Goal: Transaction & Acquisition: Purchase product/service

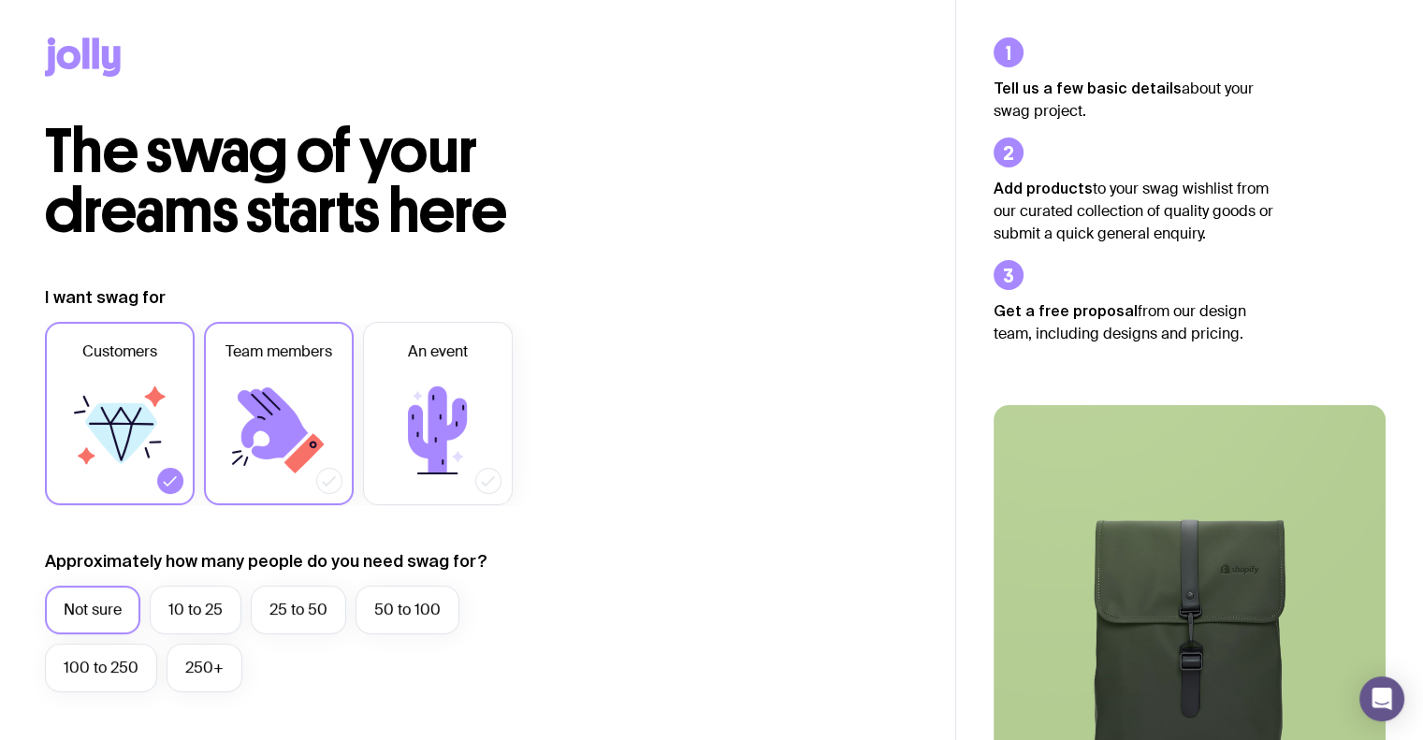
click at [322, 415] on icon at bounding box center [279, 430] width 112 height 112
click at [0, 0] on input "Team members" at bounding box center [0, 0] width 0 height 0
click at [154, 417] on icon at bounding box center [120, 430] width 112 height 112
click at [0, 0] on input "Customers" at bounding box center [0, 0] width 0 height 0
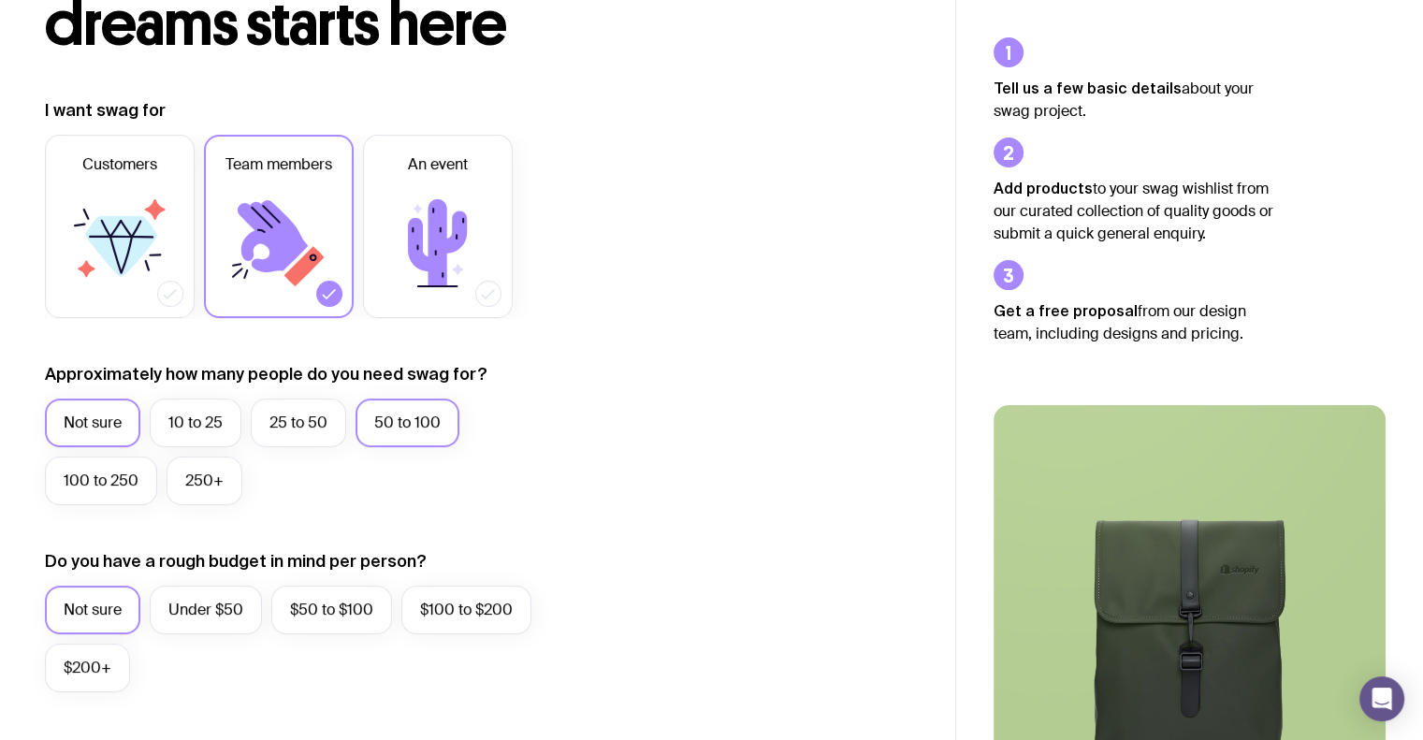
click at [397, 402] on label "50 to 100" at bounding box center [408, 423] width 104 height 49
click at [0, 0] on input "50 to 100" at bounding box center [0, 0] width 0 height 0
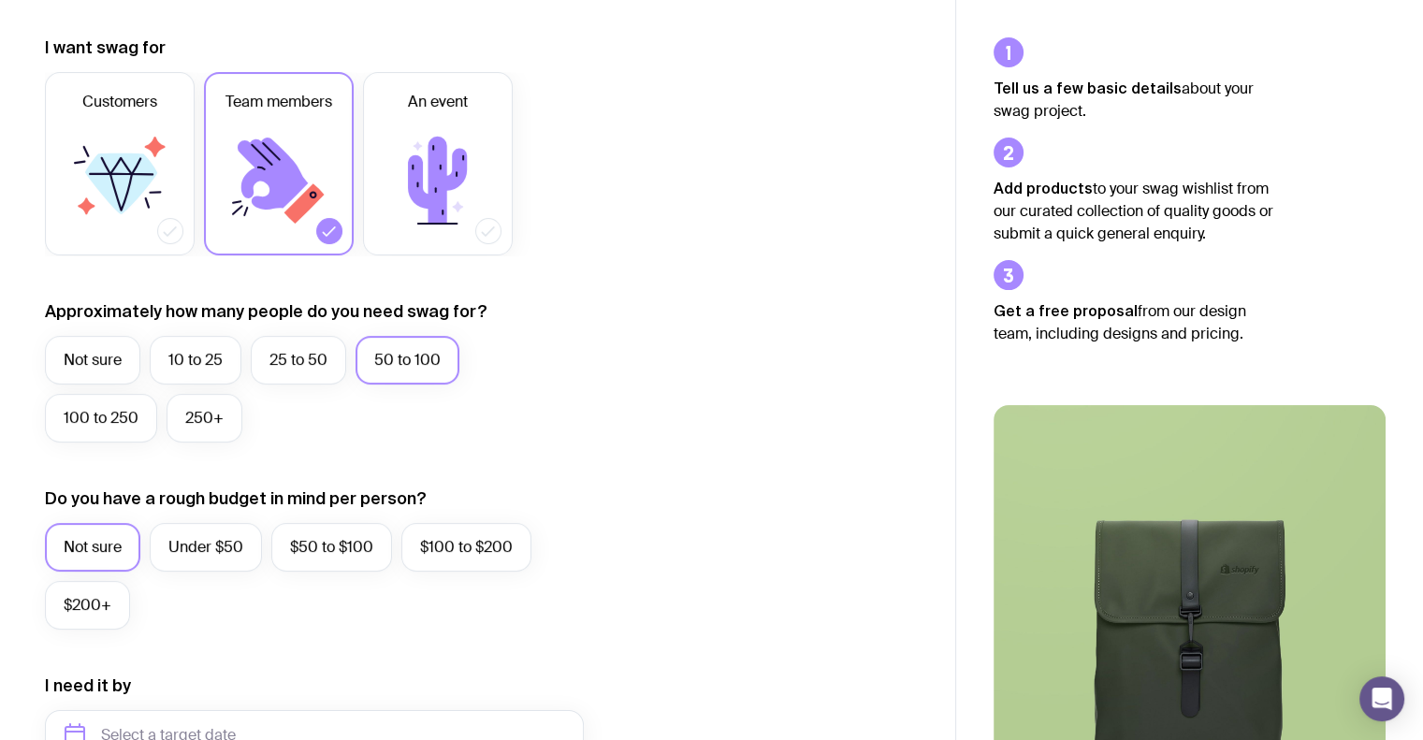
scroll to position [374, 0]
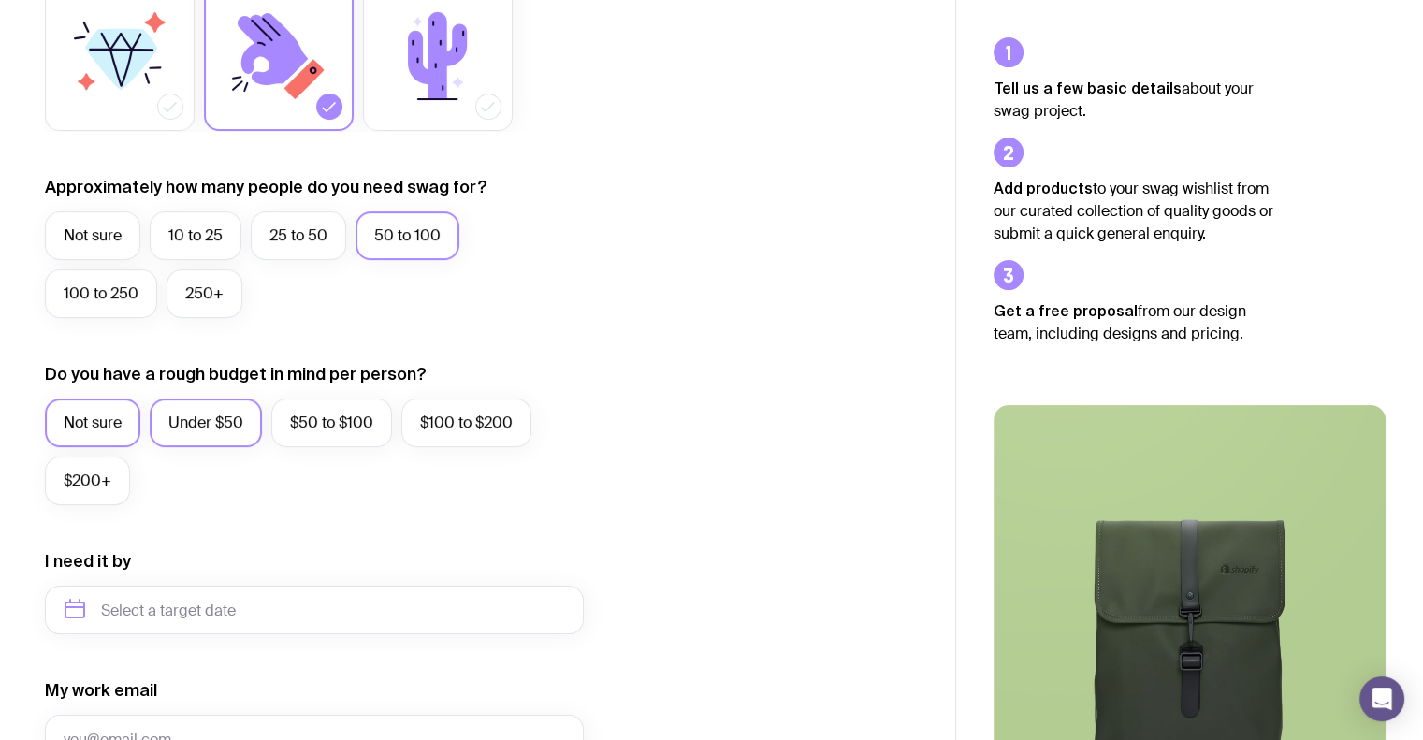
click at [218, 409] on label "Under $50" at bounding box center [206, 423] width 112 height 49
click at [0, 0] on input "Under $50" at bounding box center [0, 0] width 0 height 0
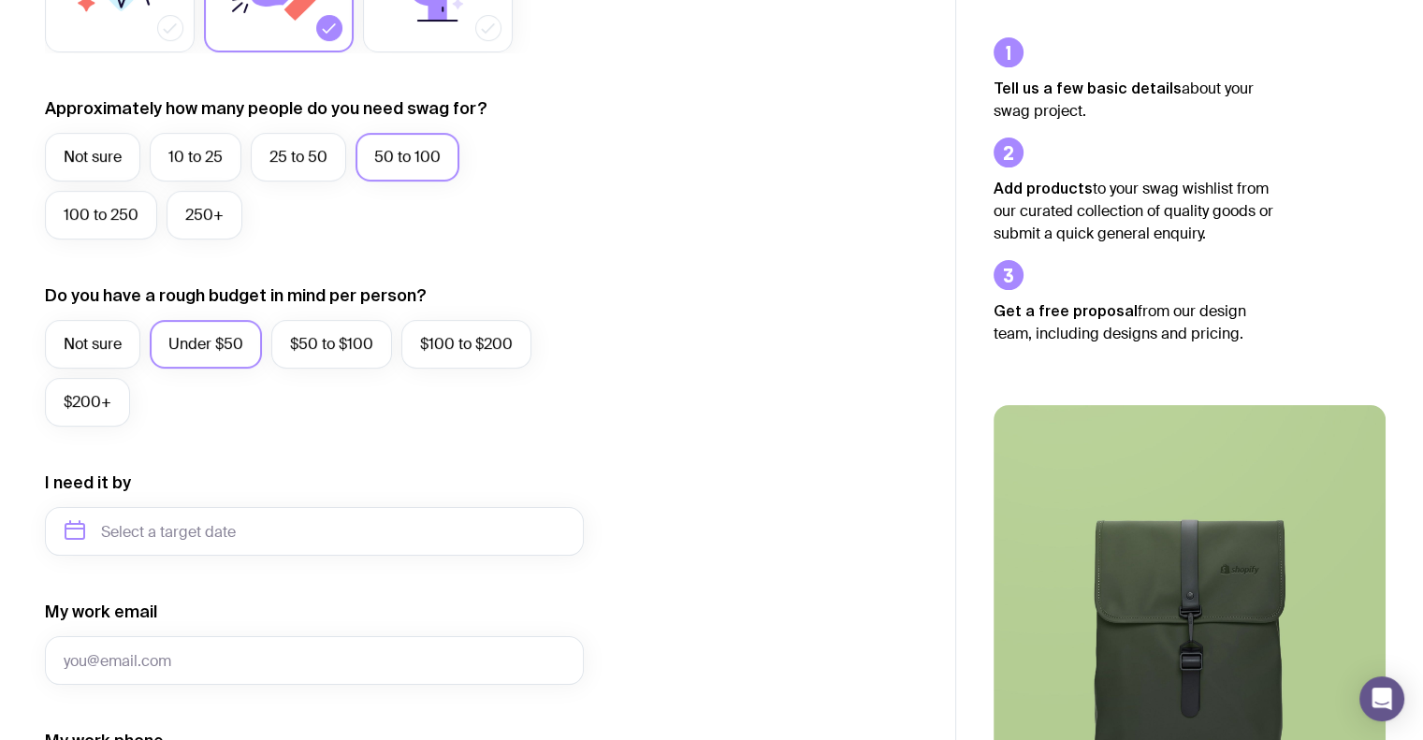
scroll to position [562, 0]
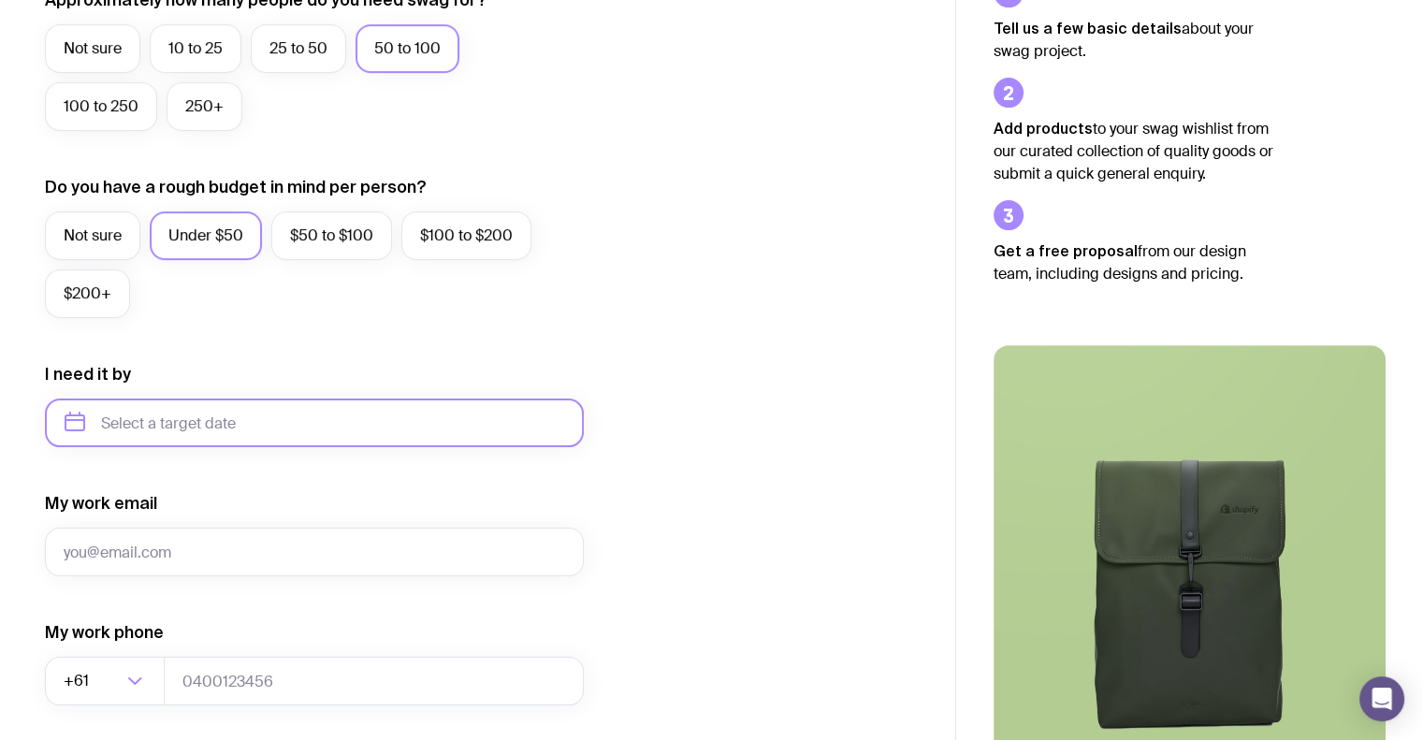
click at [212, 432] on input "text" at bounding box center [314, 423] width 539 height 49
click at [130, 650] on button "Oct" at bounding box center [164, 653] width 68 height 37
type input "October 2025"
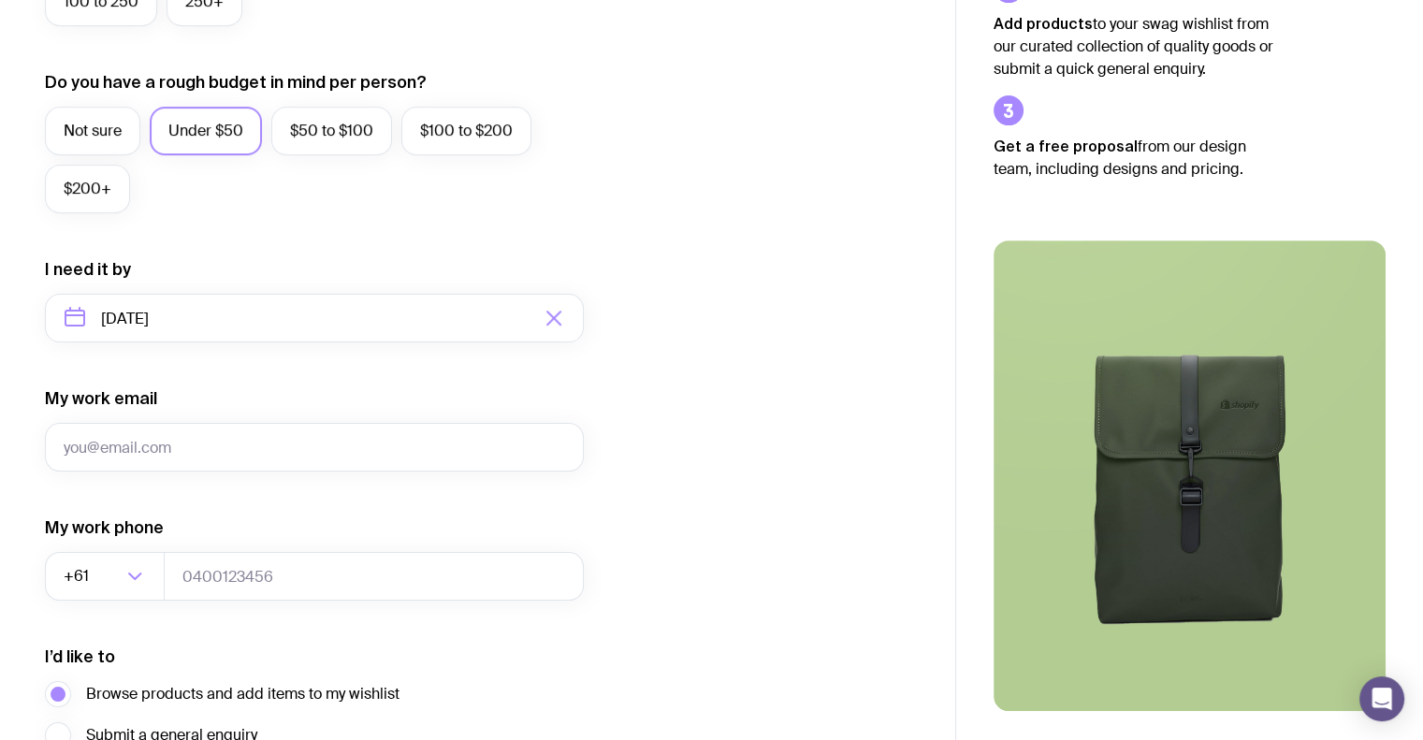
scroll to position [749, 0]
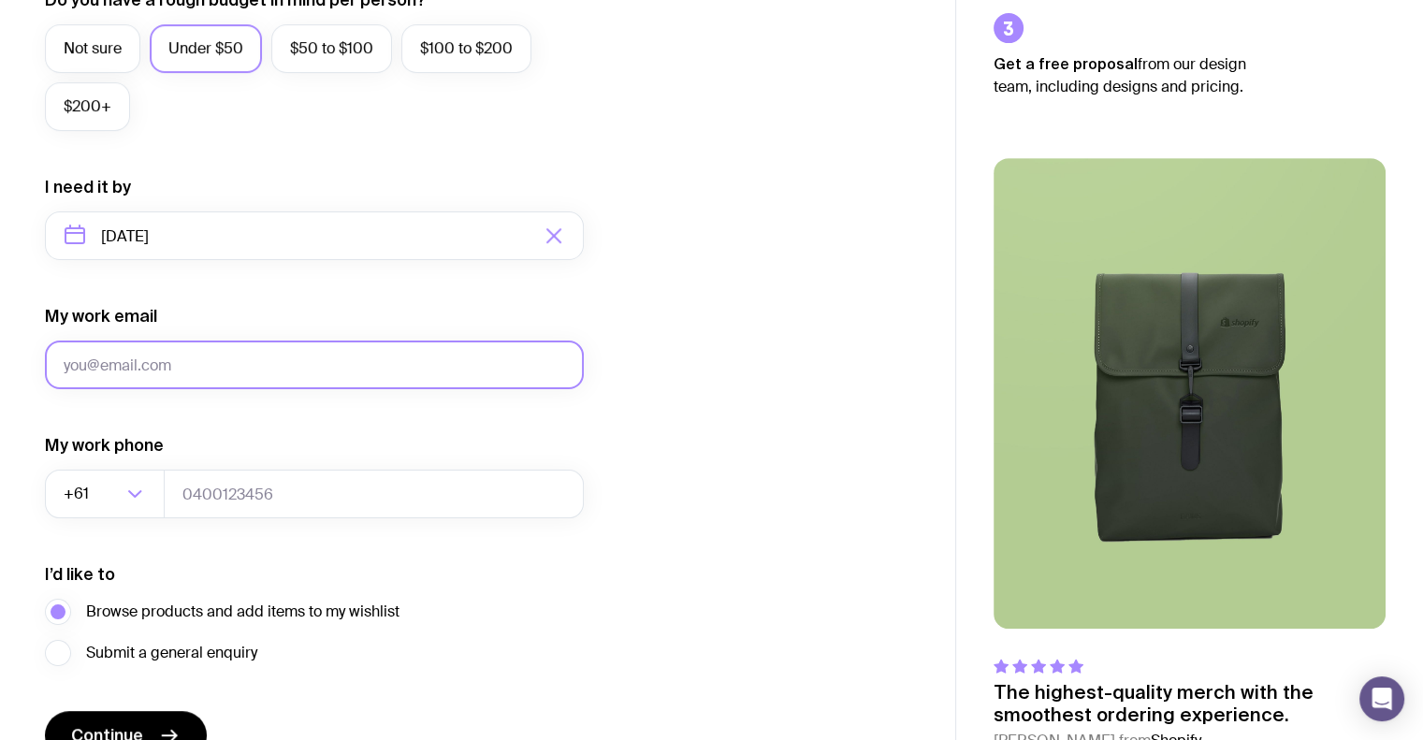
click at [160, 370] on input "My work email" at bounding box center [314, 365] width 539 height 49
click at [247, 360] on input "My work email" at bounding box center [314, 365] width 539 height 49
type input "k.oconnell@coronation.com.au"
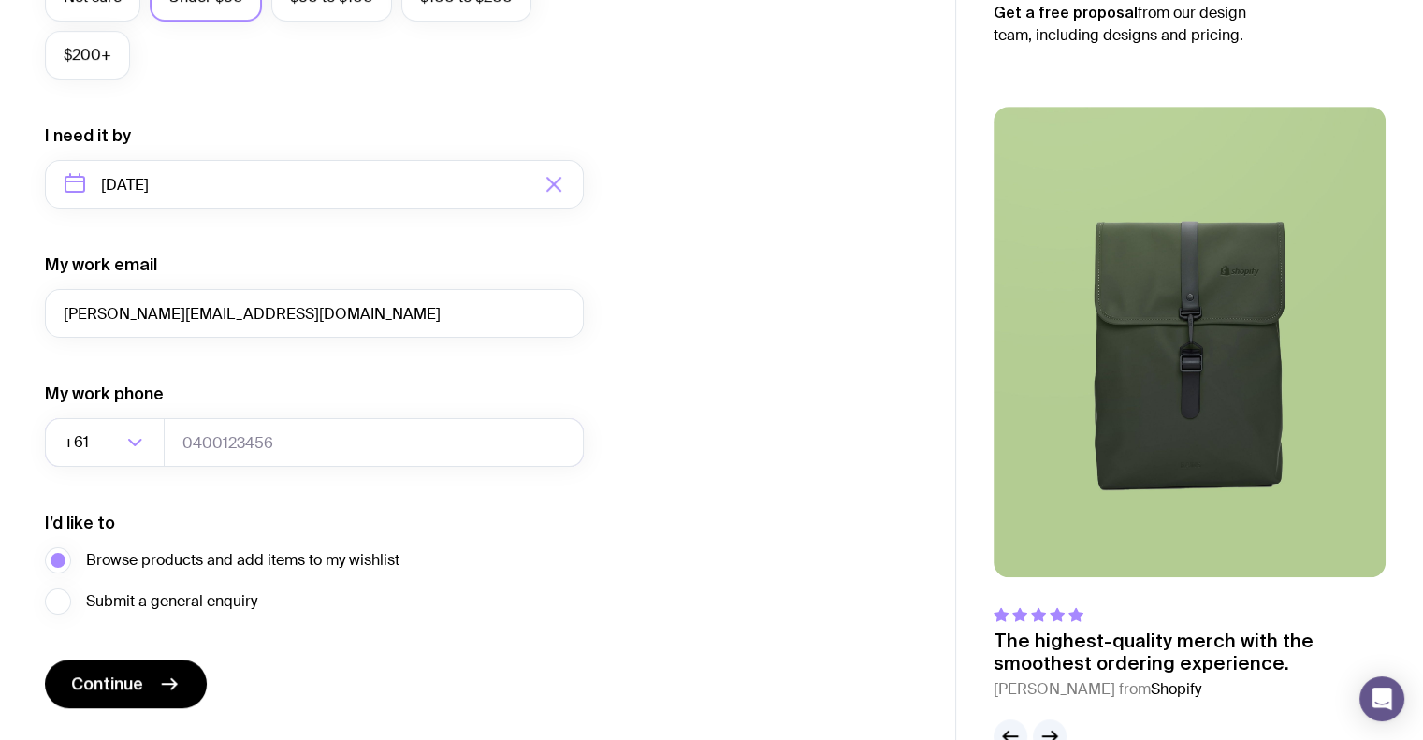
scroll to position [850, 0]
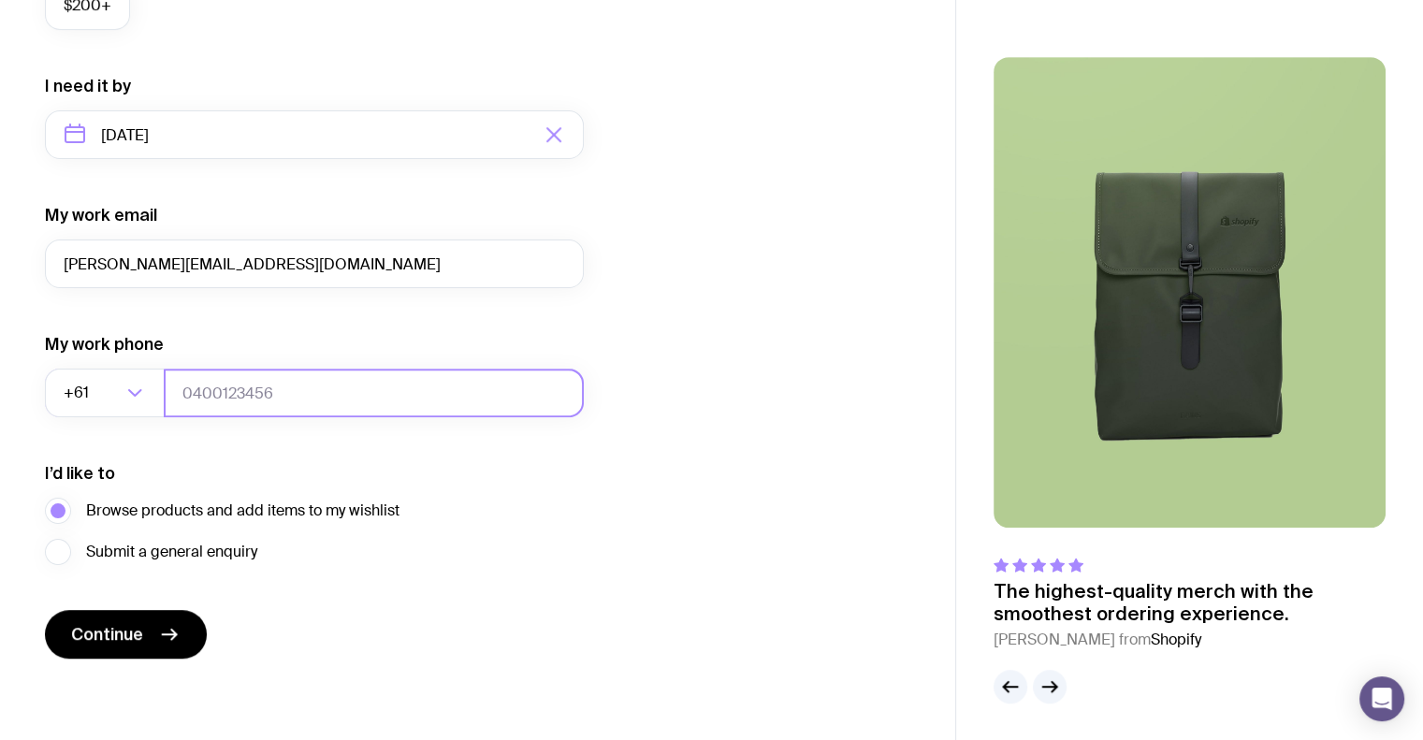
click at [299, 381] on input "tel" at bounding box center [374, 393] width 420 height 49
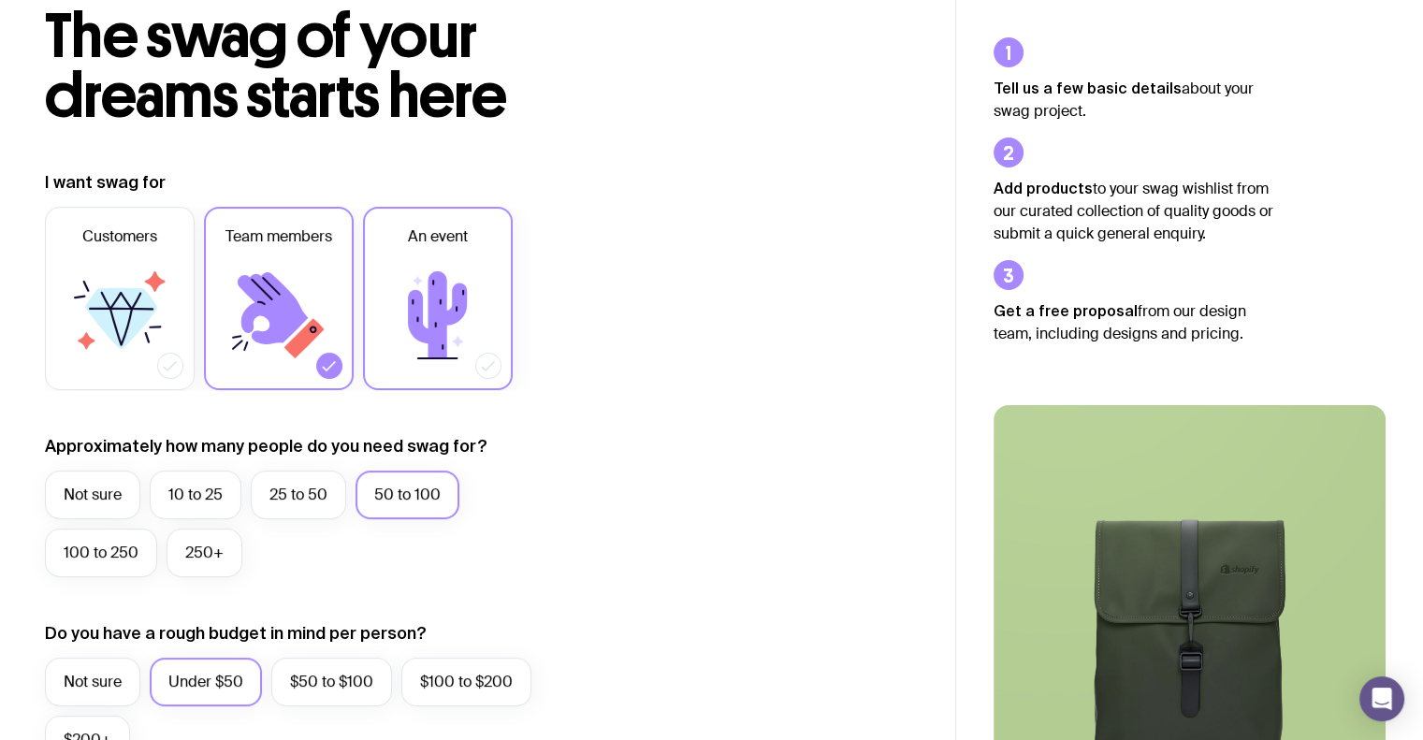
scroll to position [0, 0]
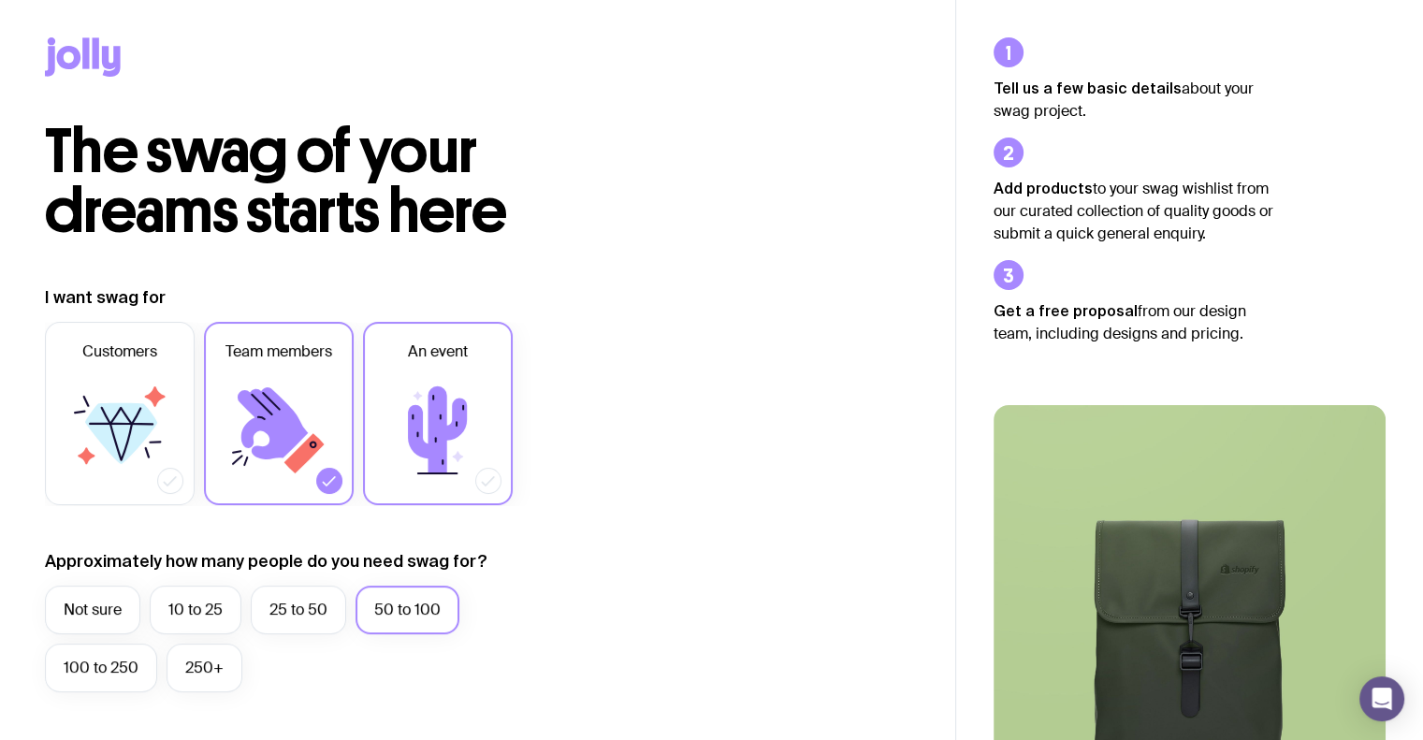
click at [470, 445] on icon at bounding box center [438, 430] width 112 height 112
click at [0, 0] on input "An event" at bounding box center [0, 0] width 0 height 0
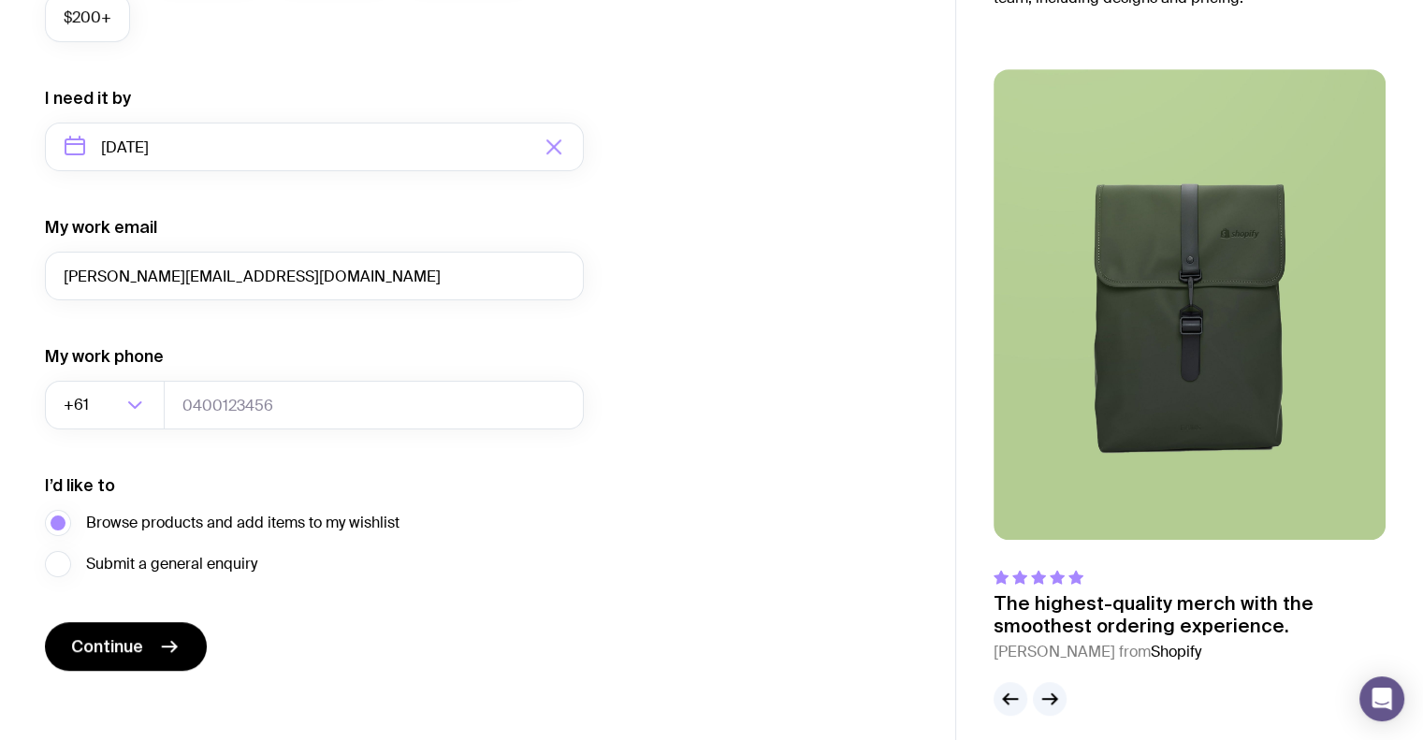
scroll to position [850, 0]
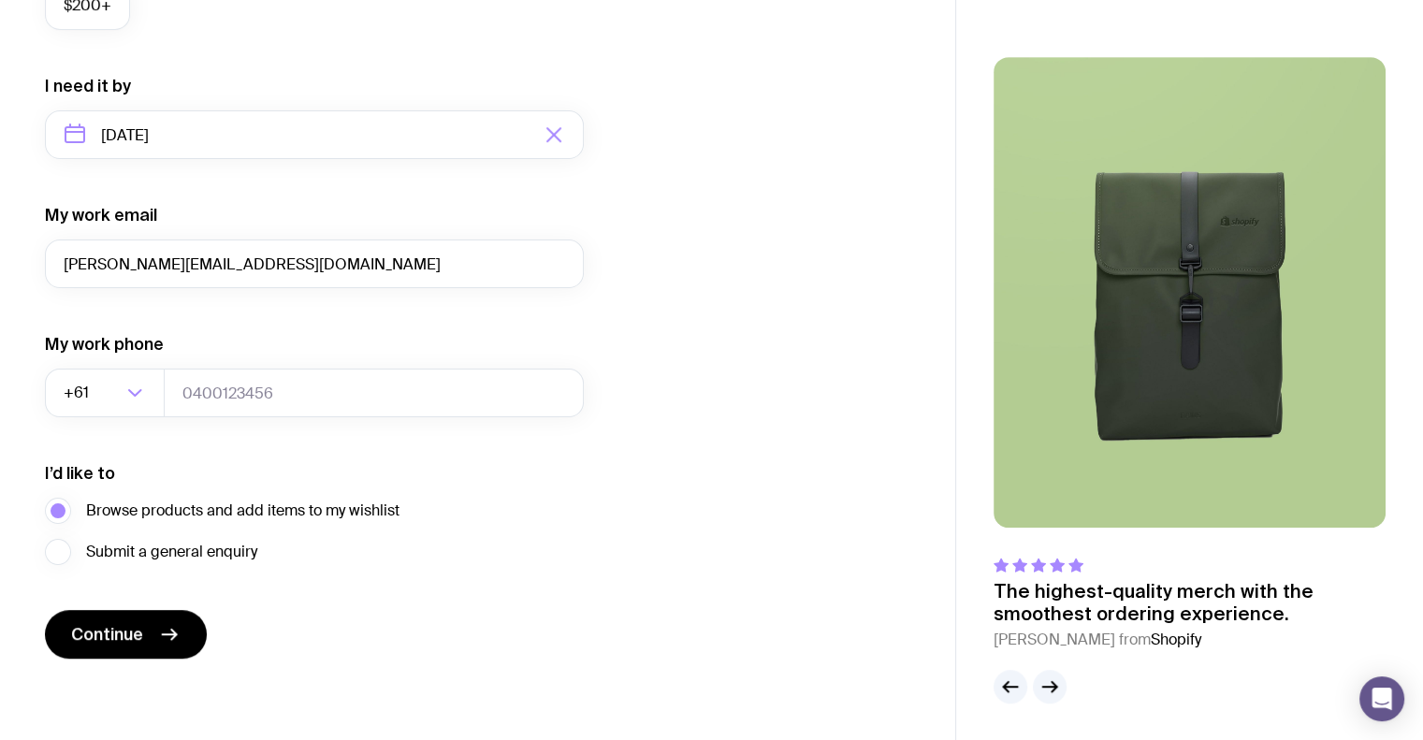
click at [230, 354] on div "My work phone +61 Loading..." at bounding box center [314, 375] width 539 height 84
click at [227, 399] on input "tel" at bounding box center [374, 393] width 420 height 49
type input "0493931928"
click at [97, 620] on button "Continue" at bounding box center [126, 634] width 162 height 49
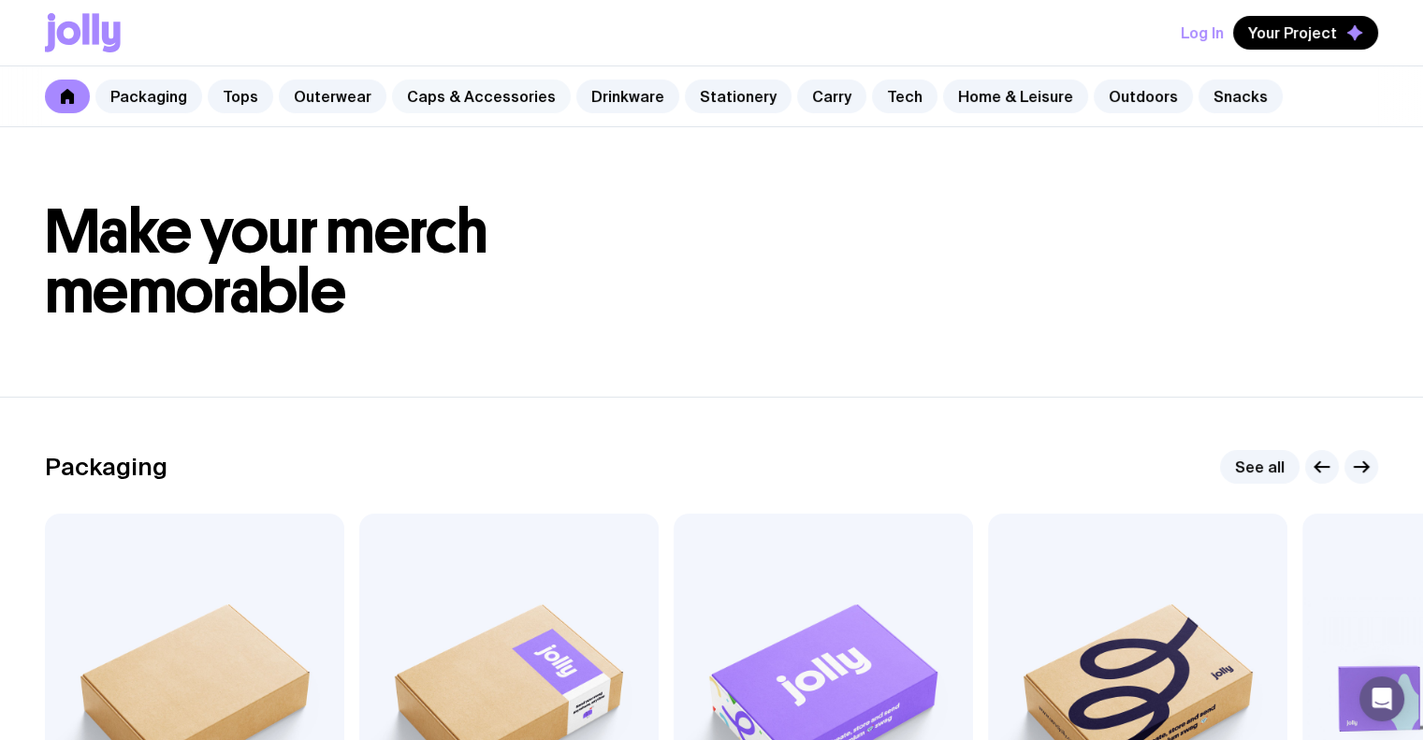
click at [437, 93] on link "Caps & Accessories" at bounding box center [481, 97] width 179 height 34
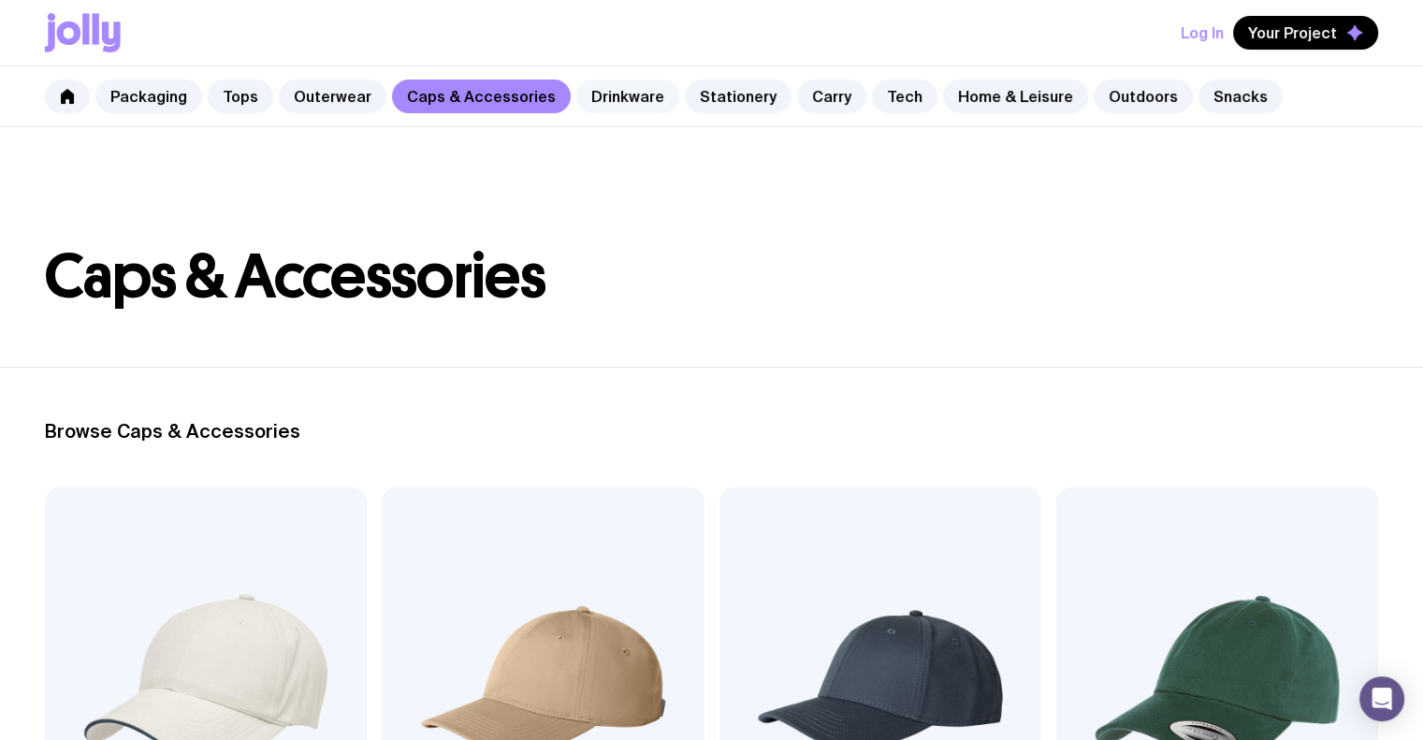
click at [603, 91] on link "Drinkware" at bounding box center [628, 97] width 103 height 34
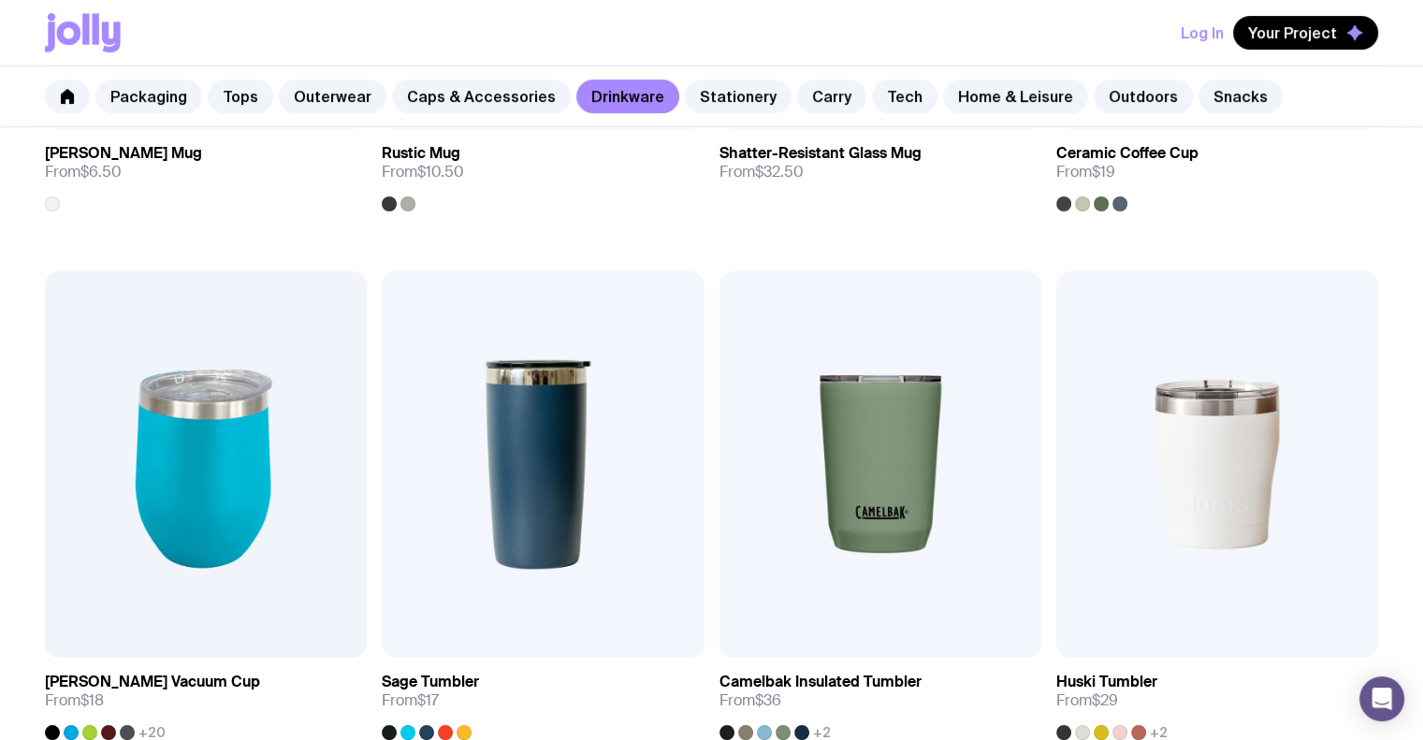
scroll to position [931, 0]
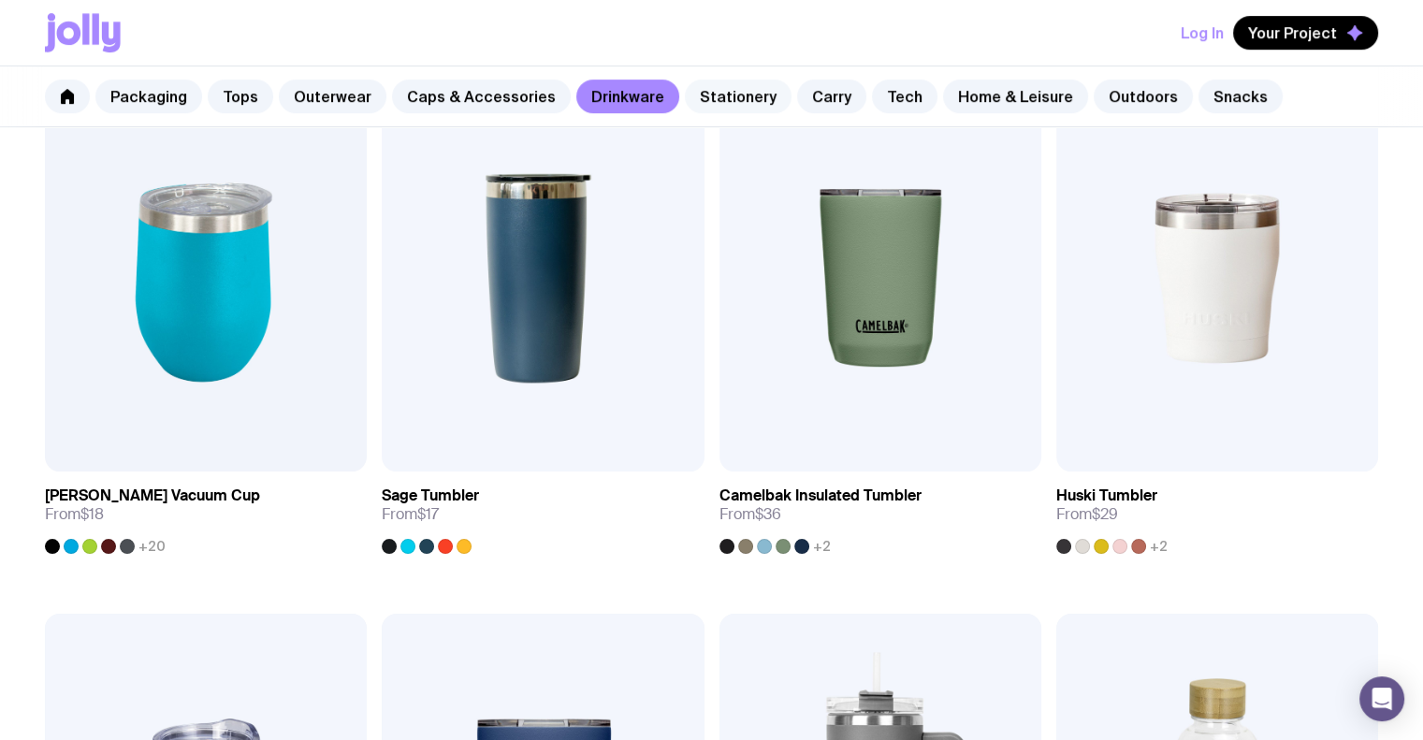
click at [708, 104] on link "Stationery" at bounding box center [738, 97] width 107 height 34
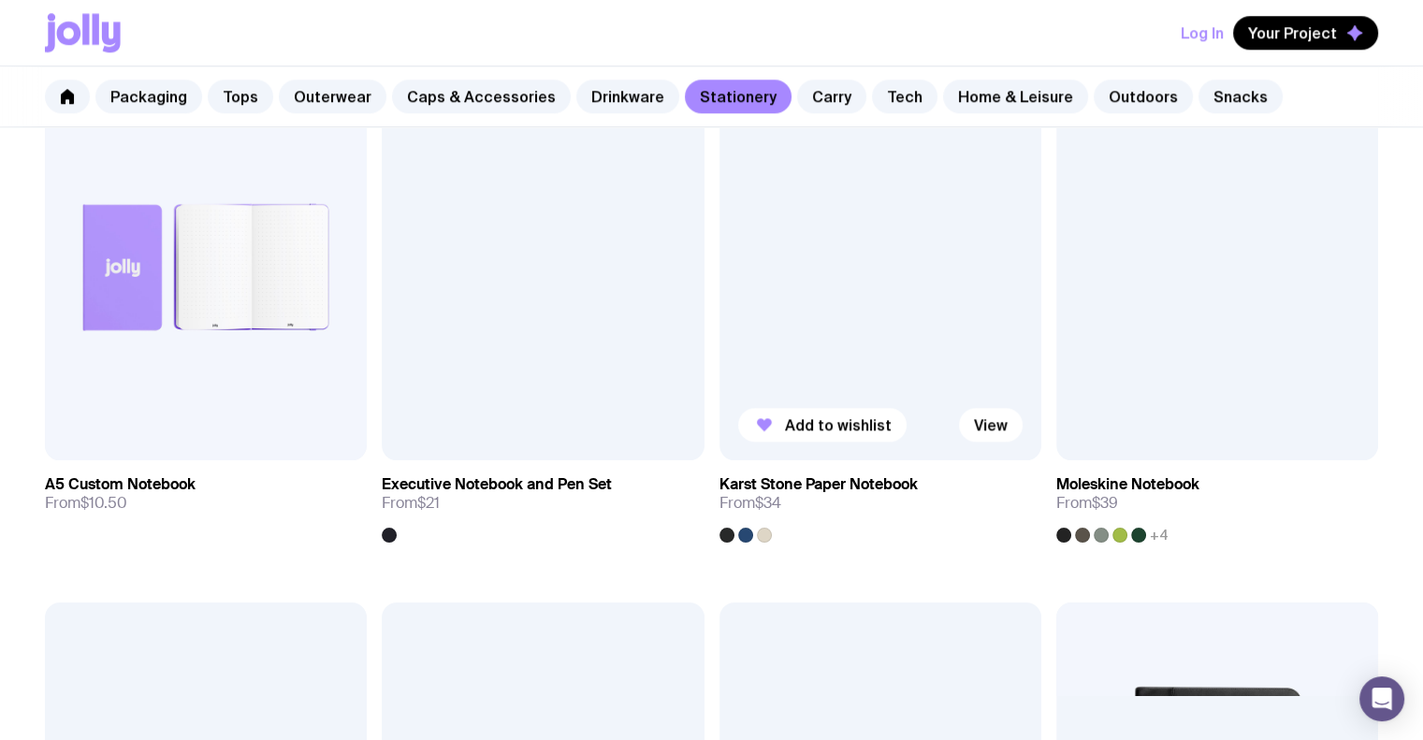
scroll to position [2246, 0]
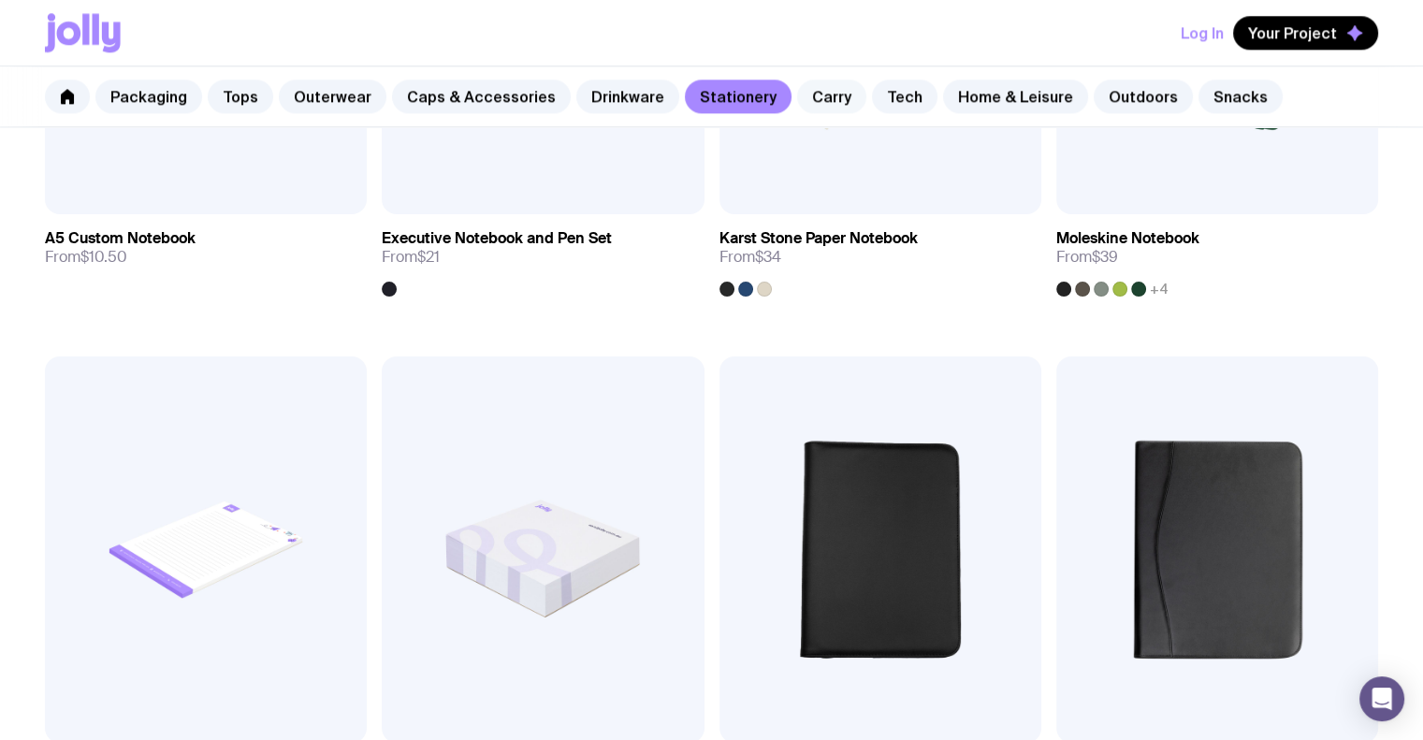
click at [822, 100] on link "Carry" at bounding box center [831, 97] width 69 height 34
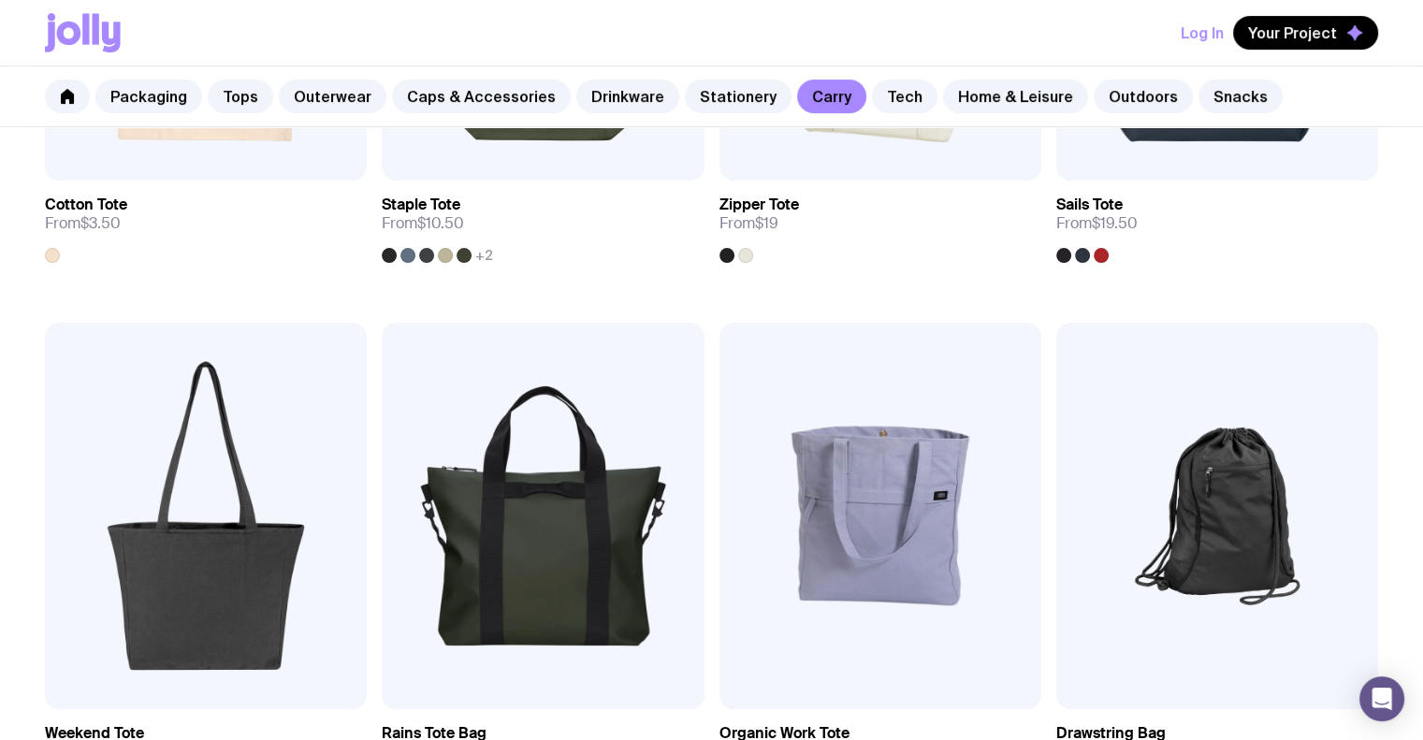
scroll to position [1029, 0]
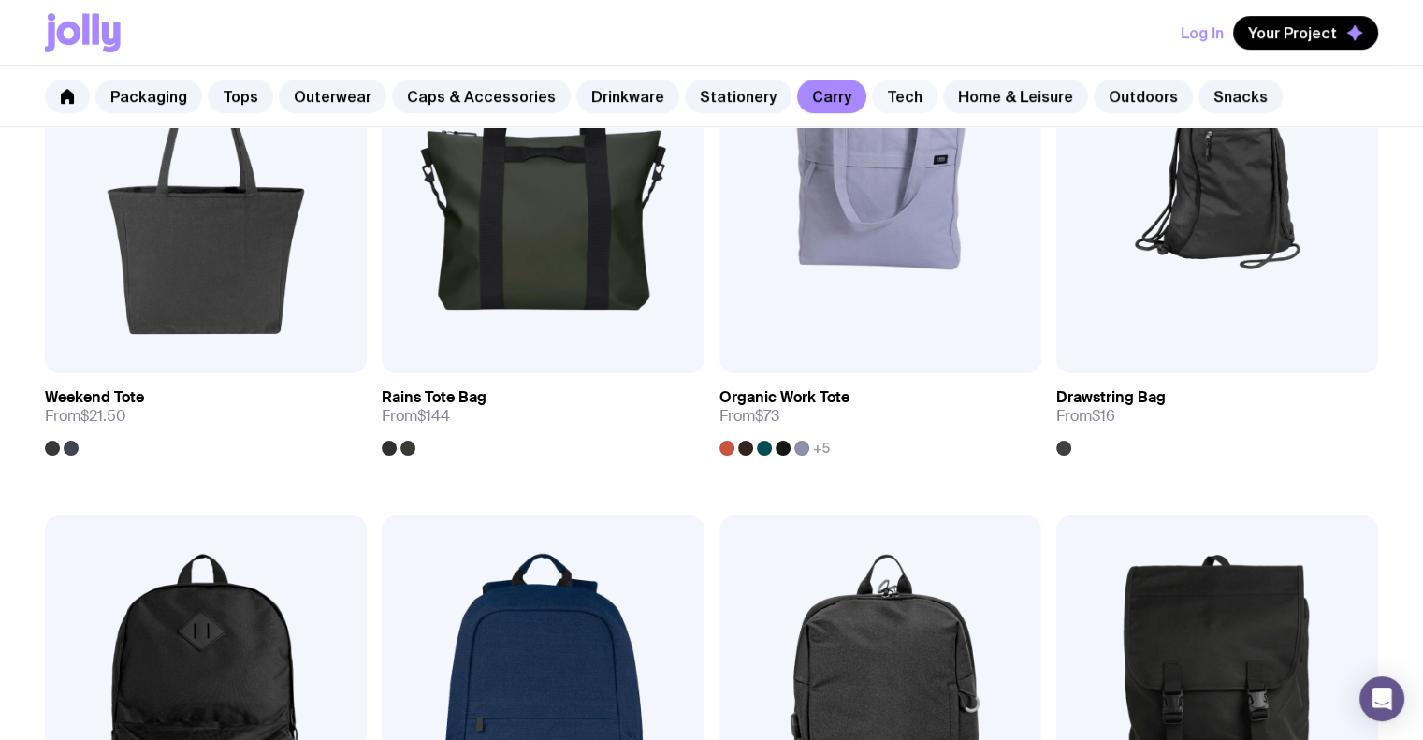
click at [872, 108] on link "Tech" at bounding box center [905, 97] width 66 height 34
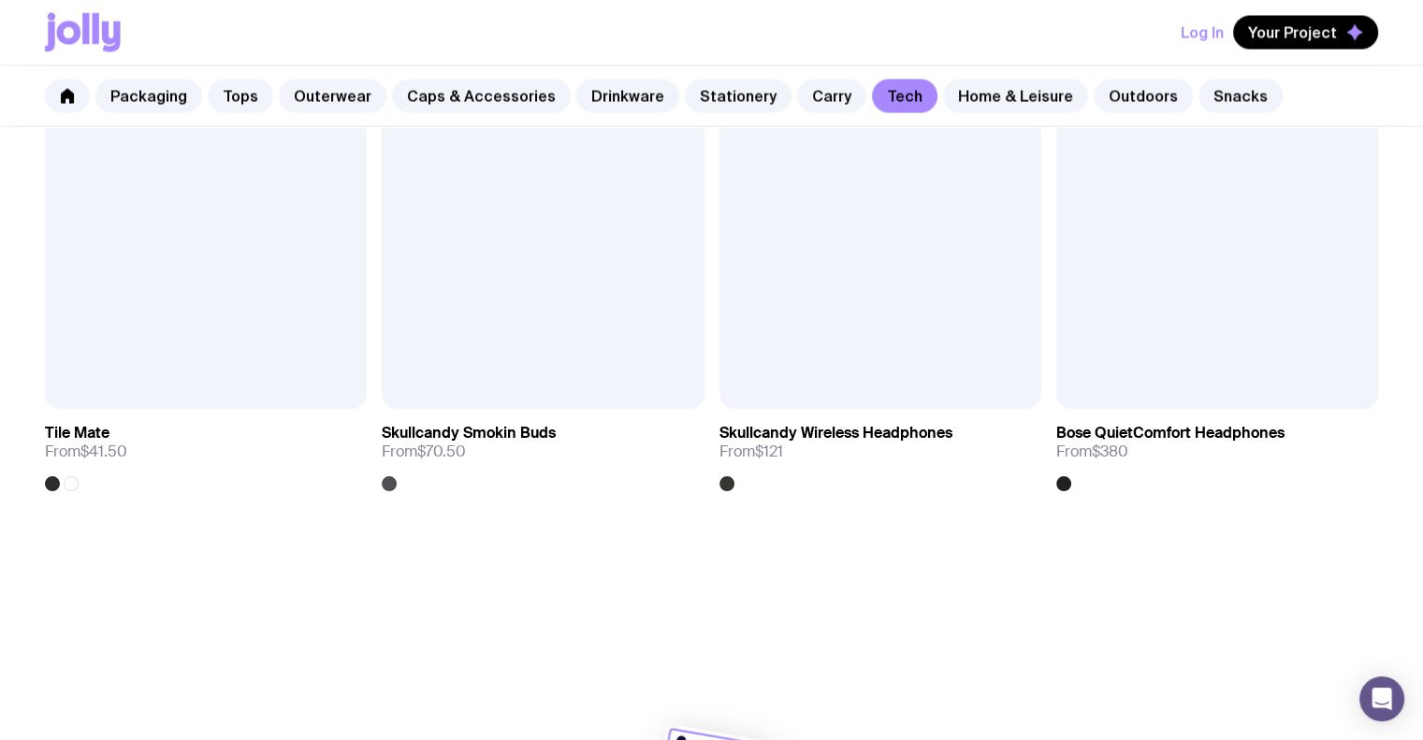
scroll to position [3706, 0]
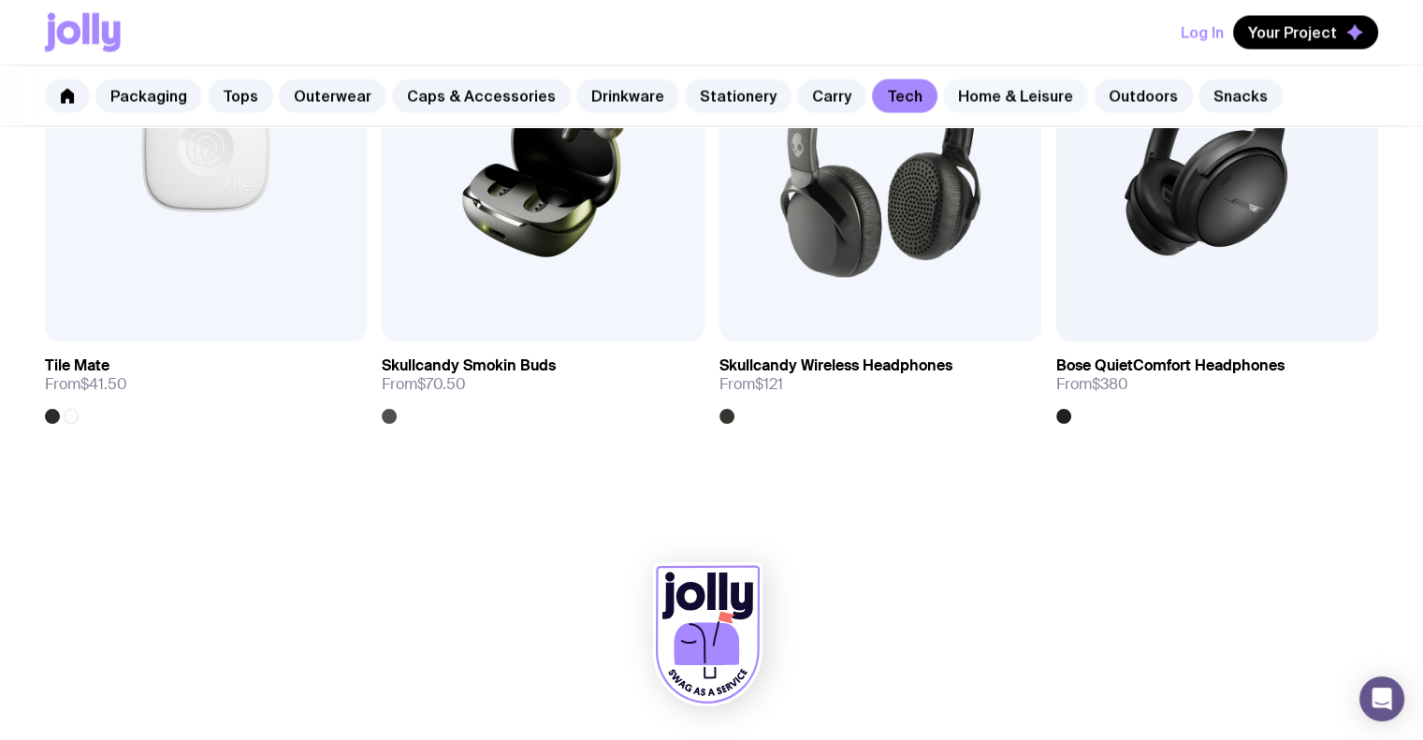
click at [981, 110] on link "Home & Leisure" at bounding box center [1015, 97] width 145 height 34
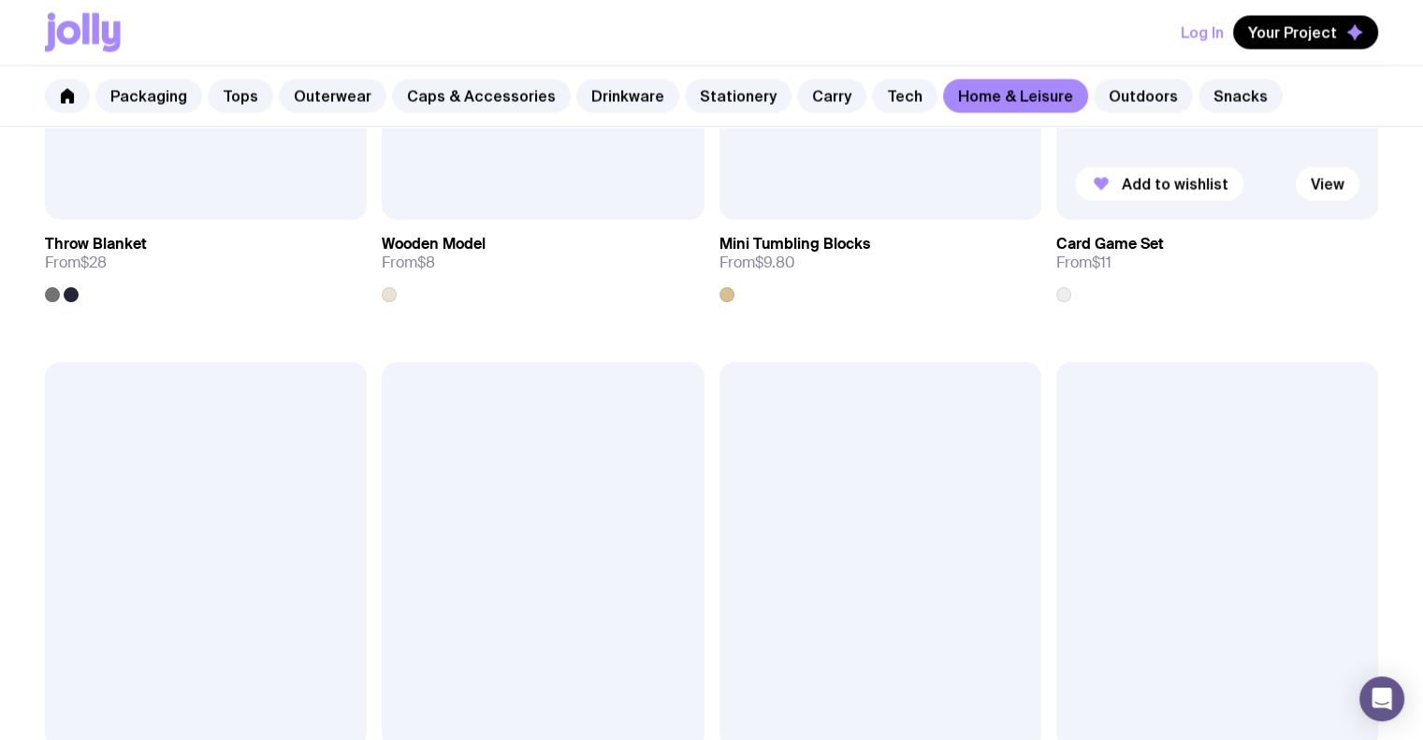
scroll to position [3931, 0]
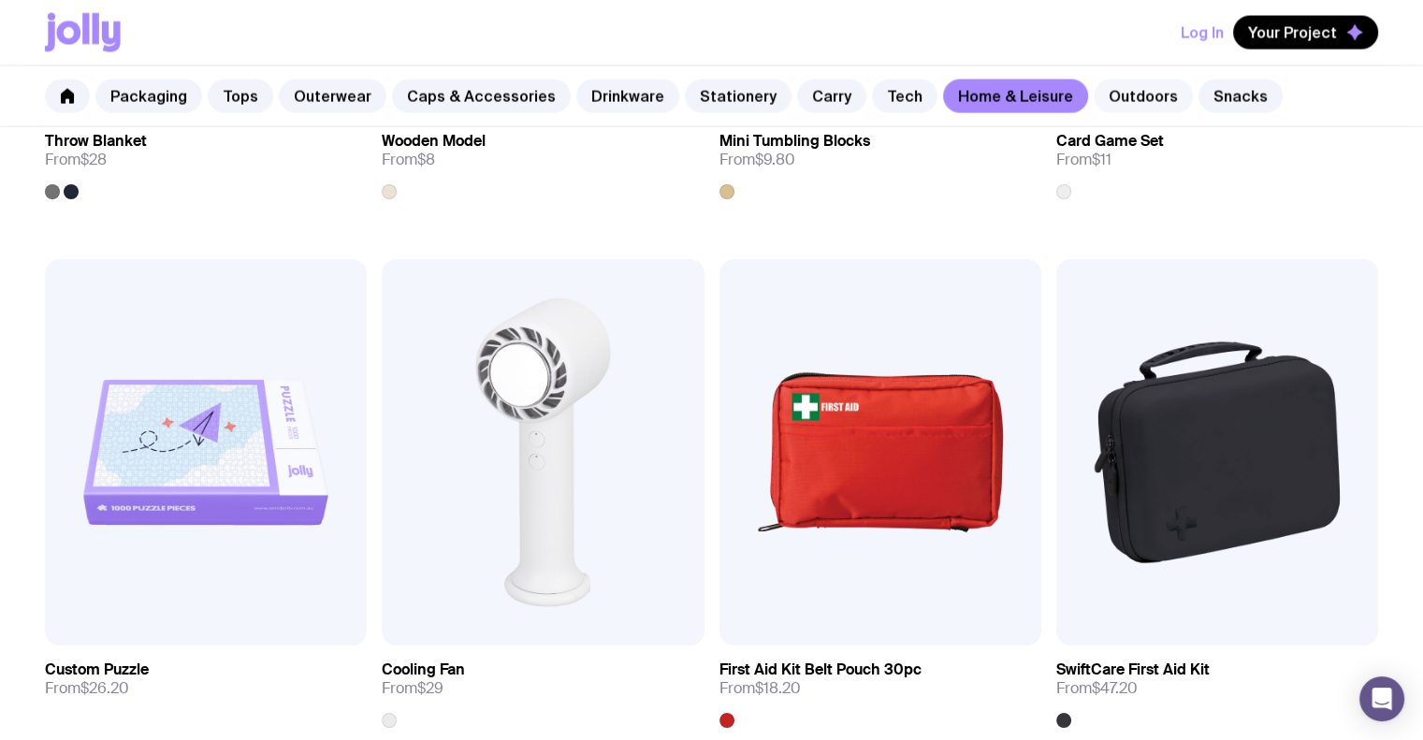
click at [1126, 89] on link "Outdoors" at bounding box center [1143, 97] width 99 height 34
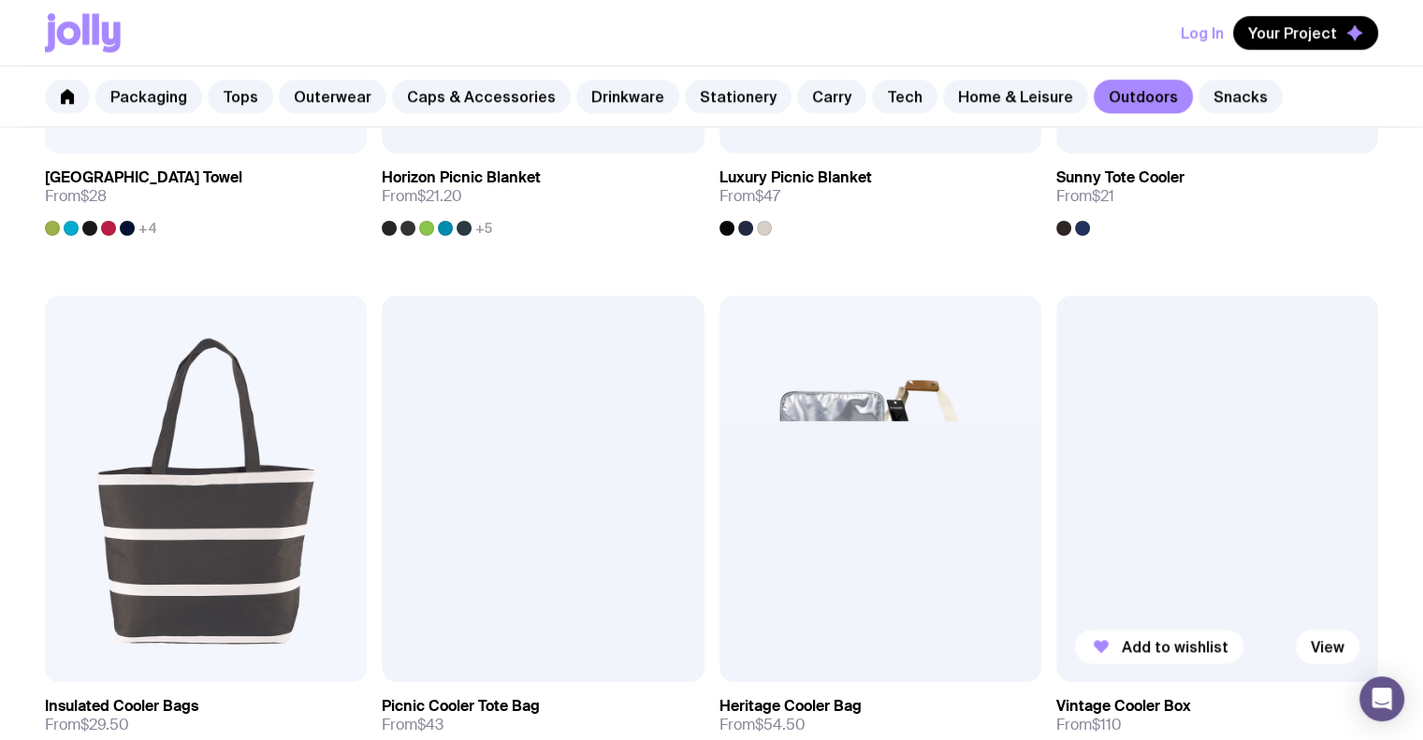
scroll to position [2527, 0]
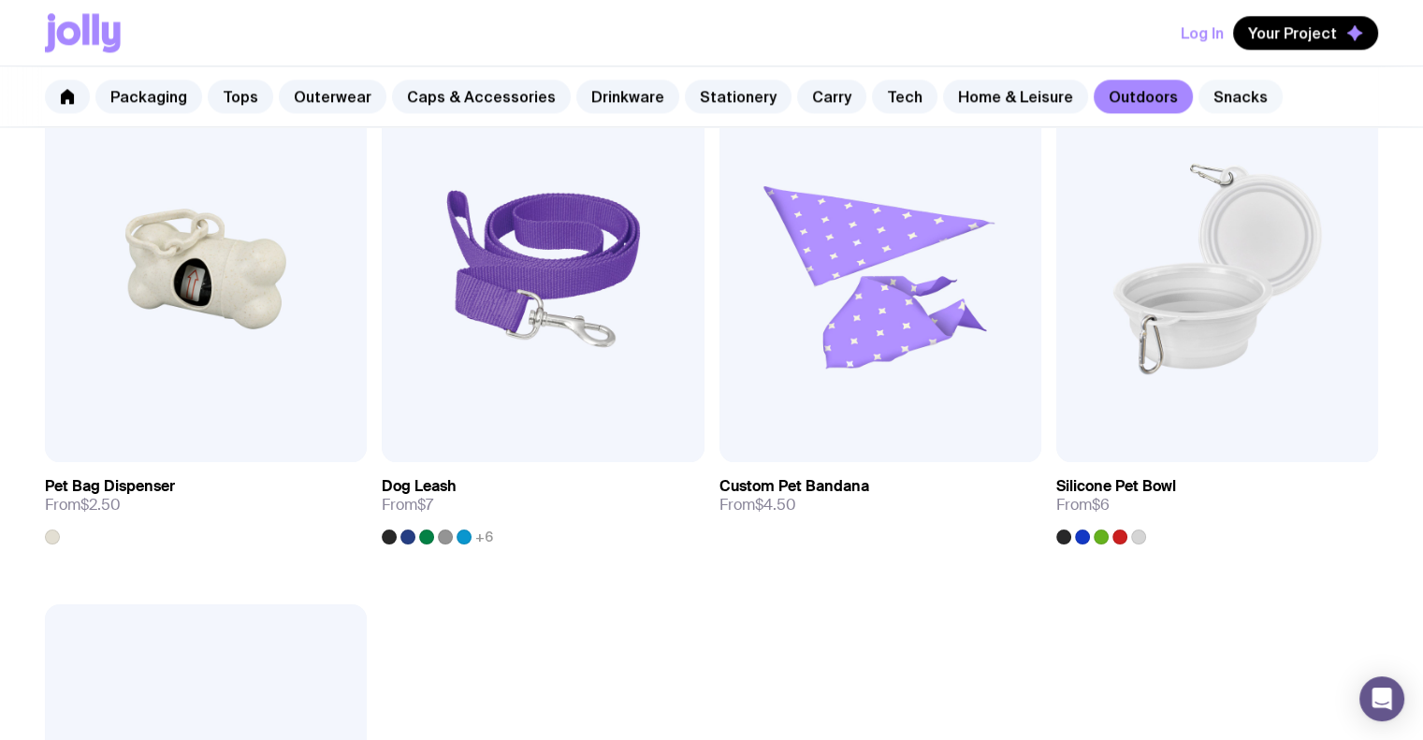
click at [1218, 93] on link "Snacks" at bounding box center [1241, 97] width 84 height 34
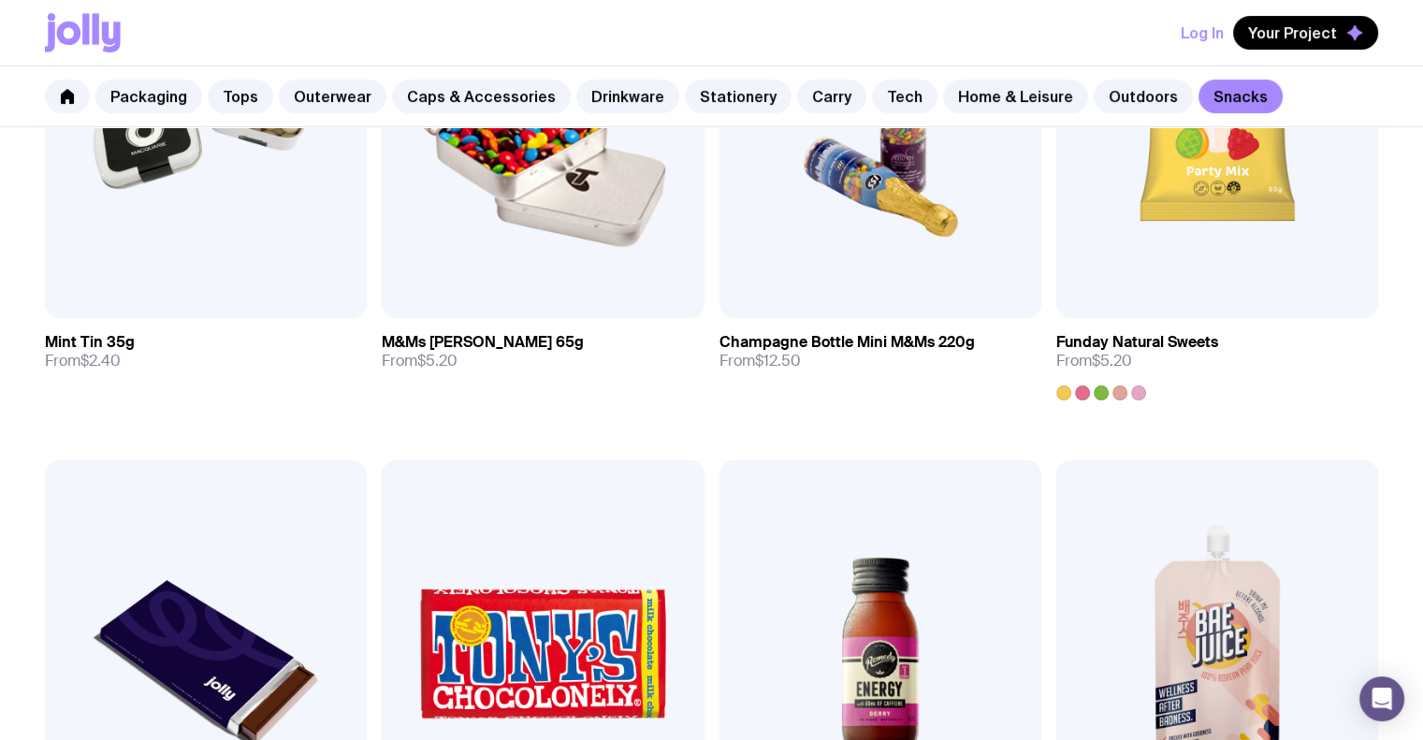
scroll to position [281, 0]
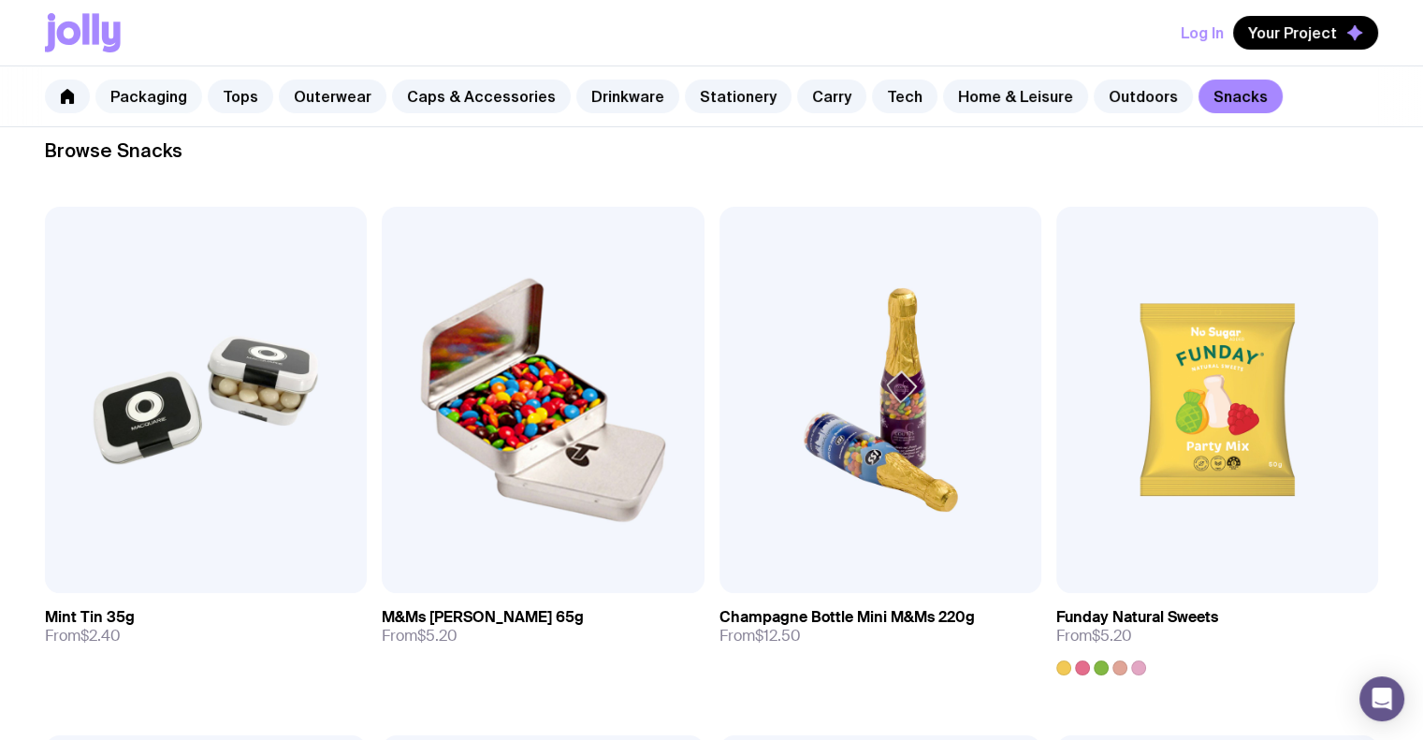
click at [177, 87] on link "Packaging" at bounding box center [148, 97] width 107 height 34
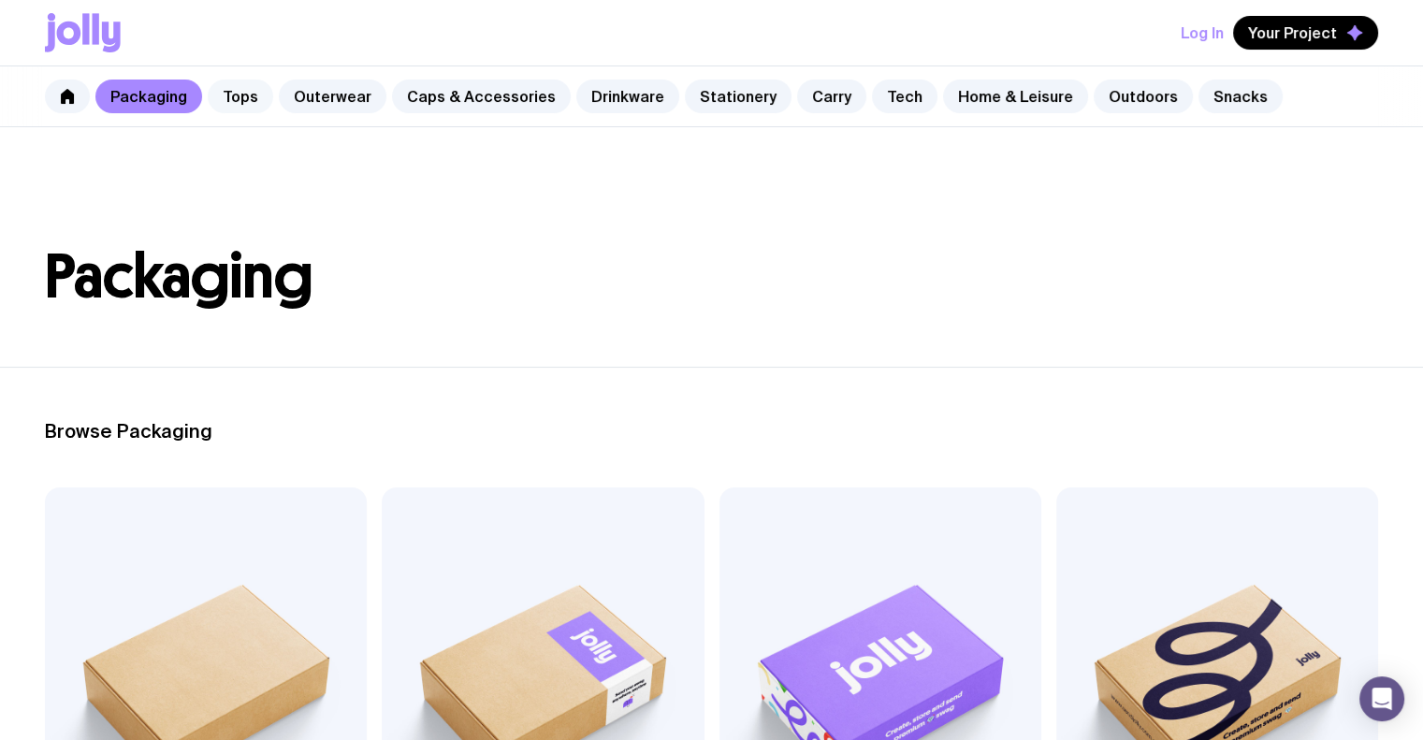
click at [233, 91] on link "Tops" at bounding box center [241, 97] width 66 height 34
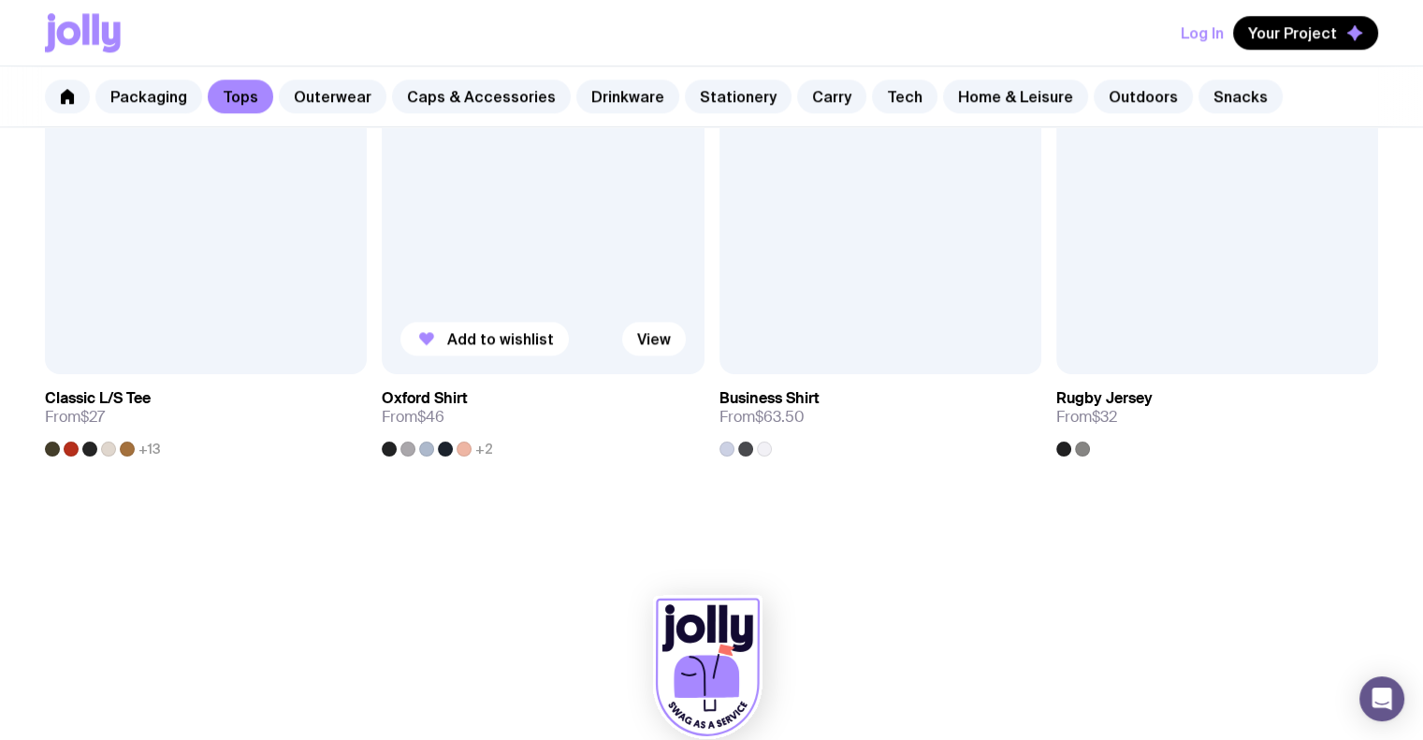
scroll to position [2120, 0]
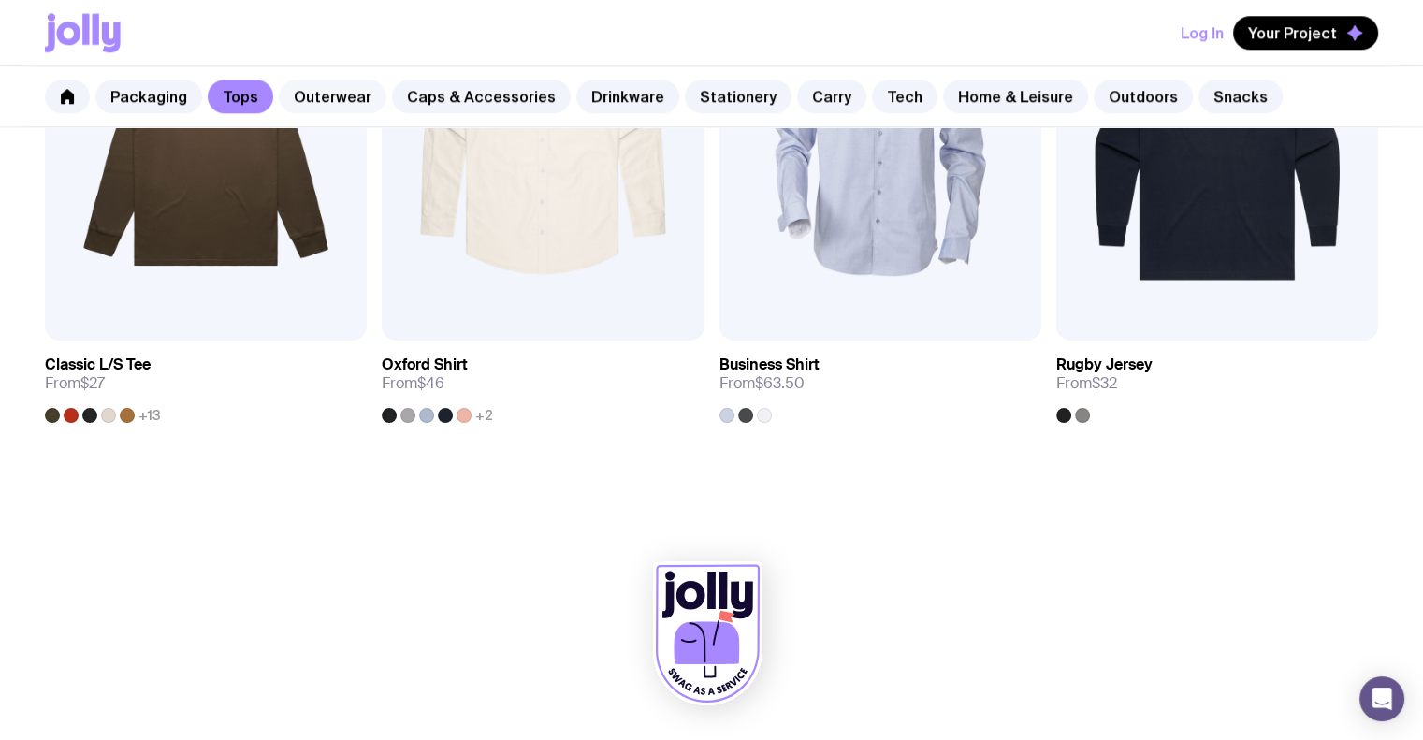
click at [330, 96] on link "Outerwear" at bounding box center [333, 97] width 108 height 34
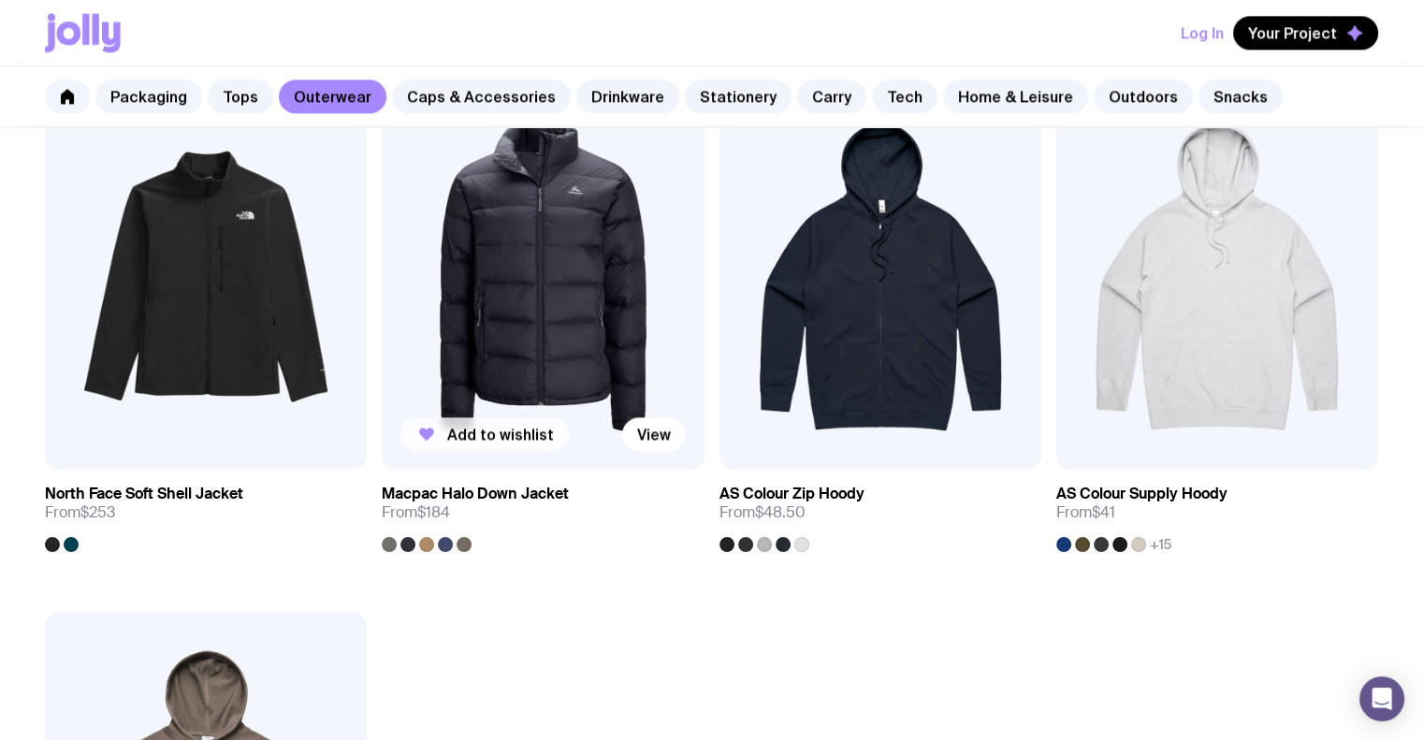
scroll to position [2808, 0]
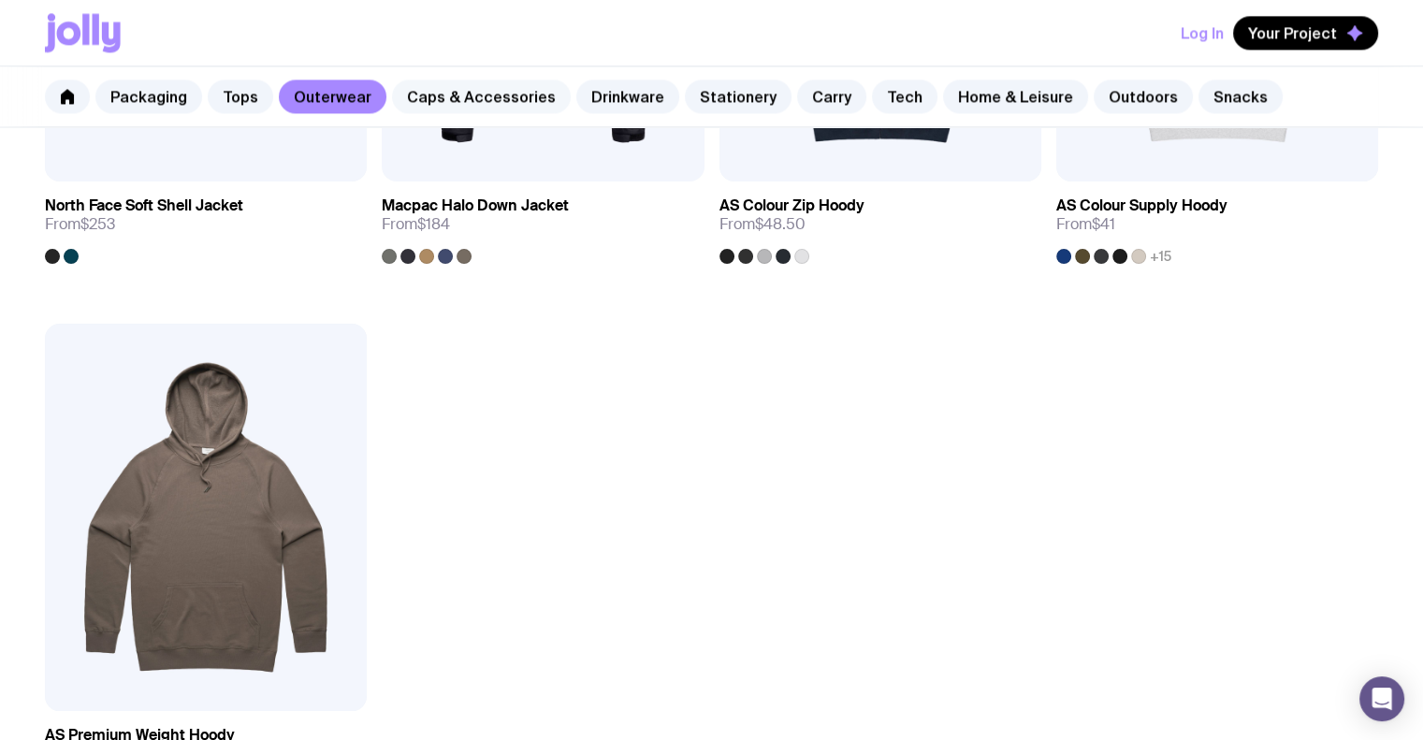
click at [432, 91] on link "Caps & Accessories" at bounding box center [481, 97] width 179 height 34
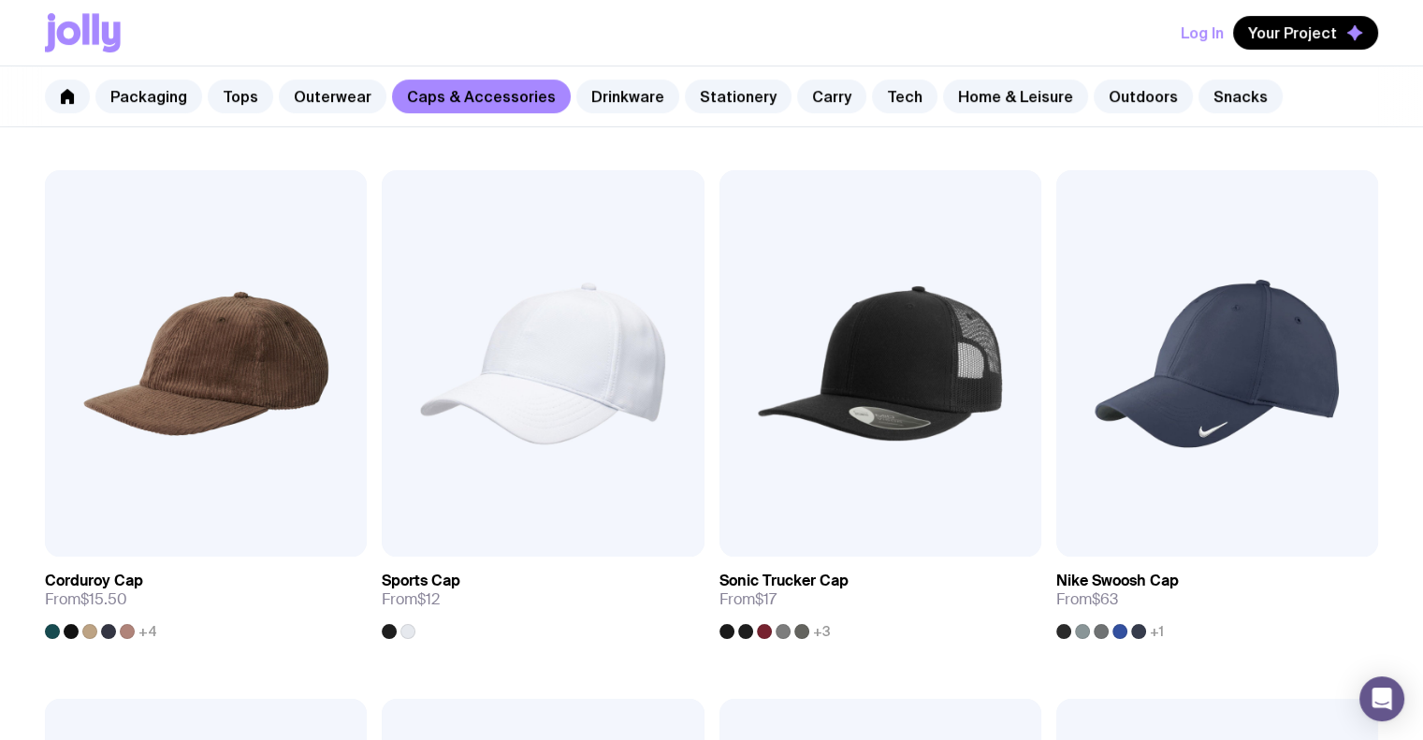
scroll to position [790, 0]
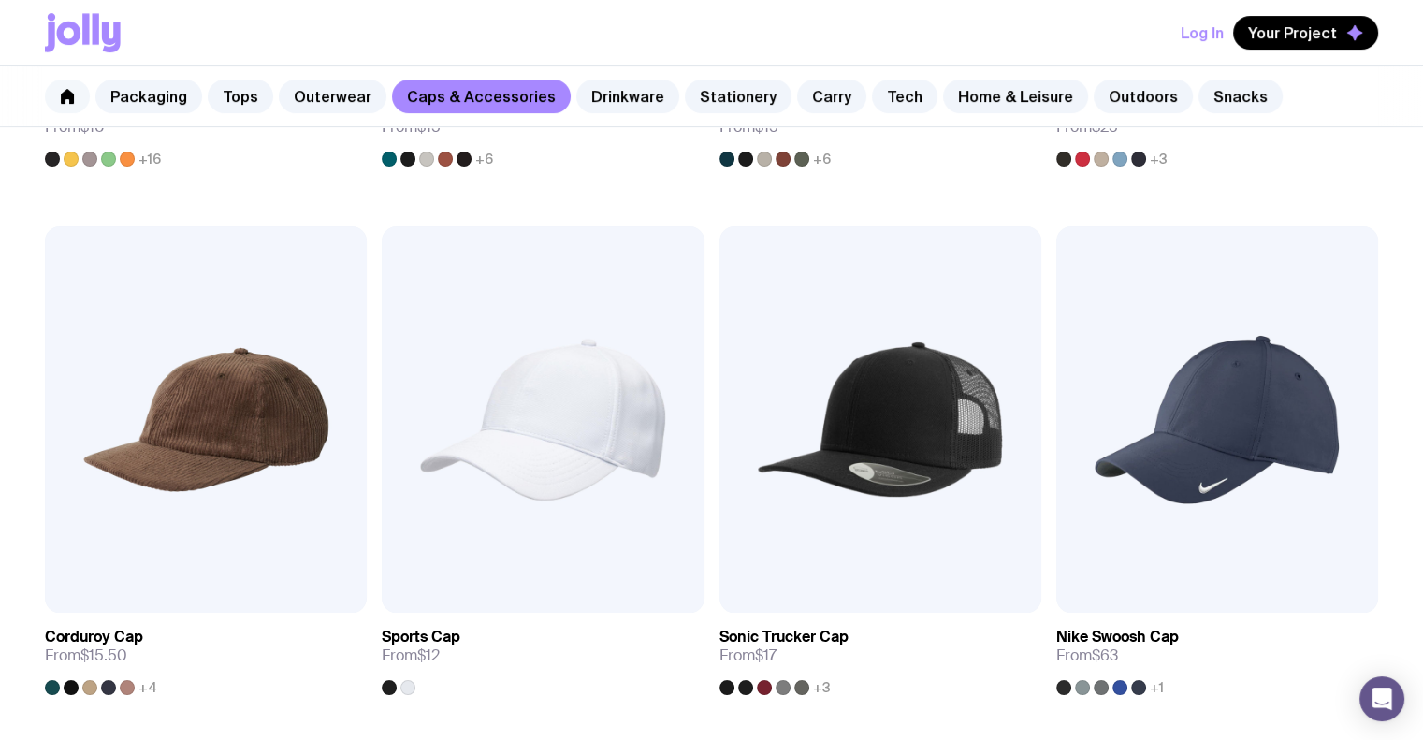
click at [67, 93] on icon at bounding box center [67, 96] width 13 height 15
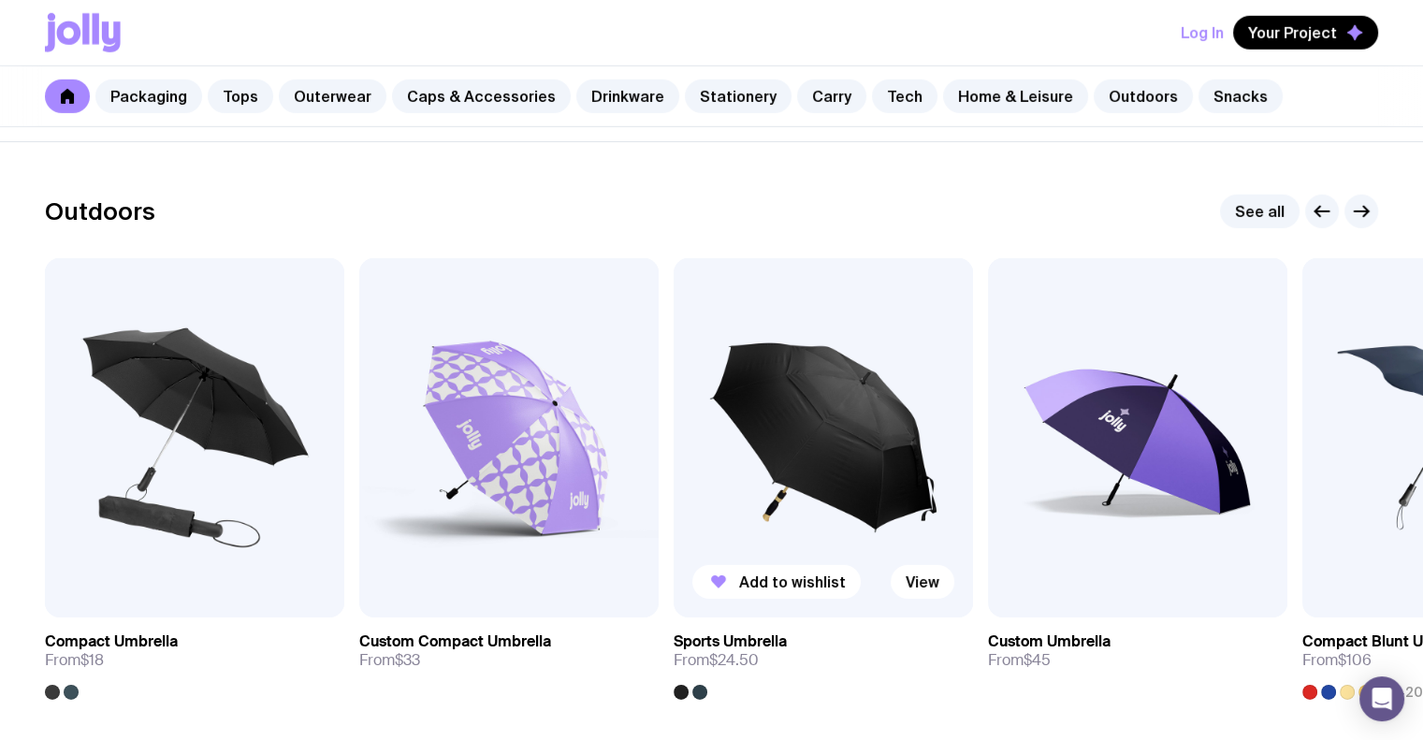
scroll to position [5896, 0]
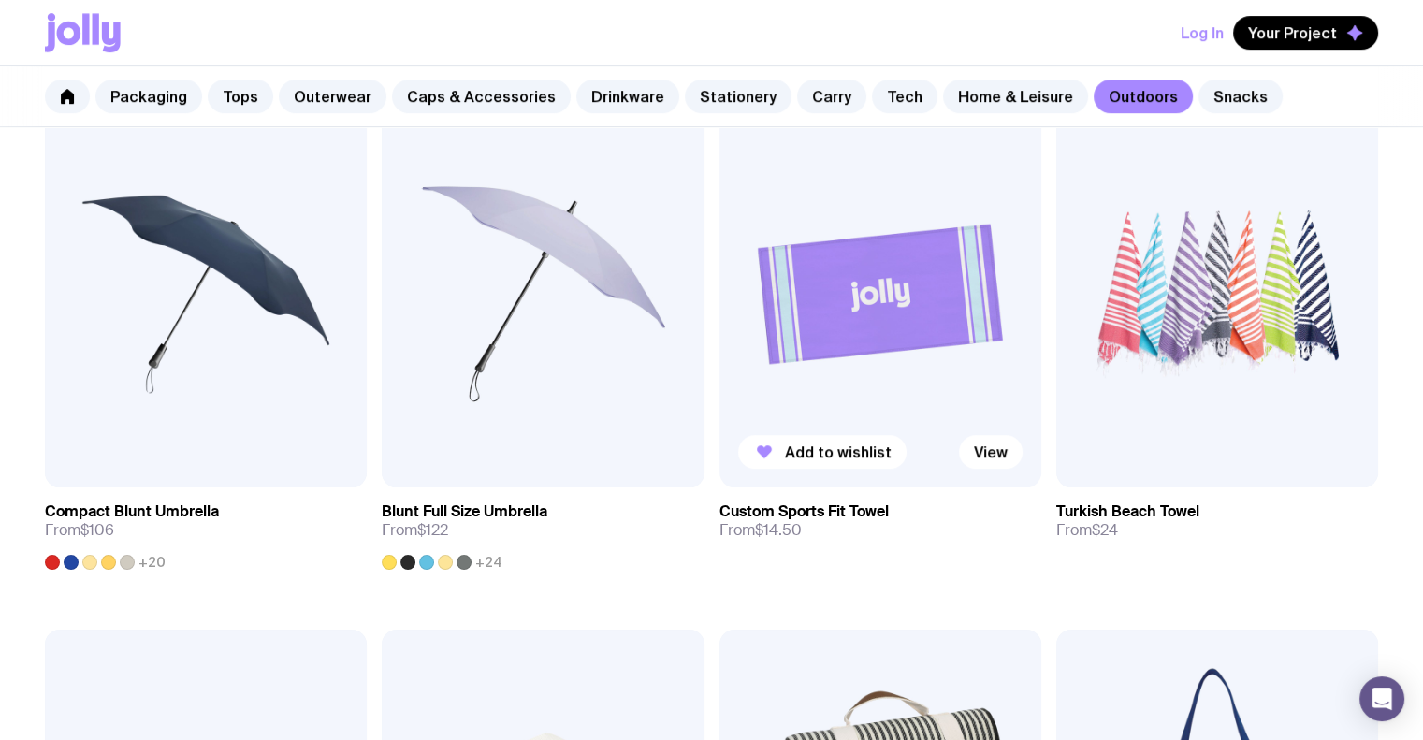
scroll to position [822, 0]
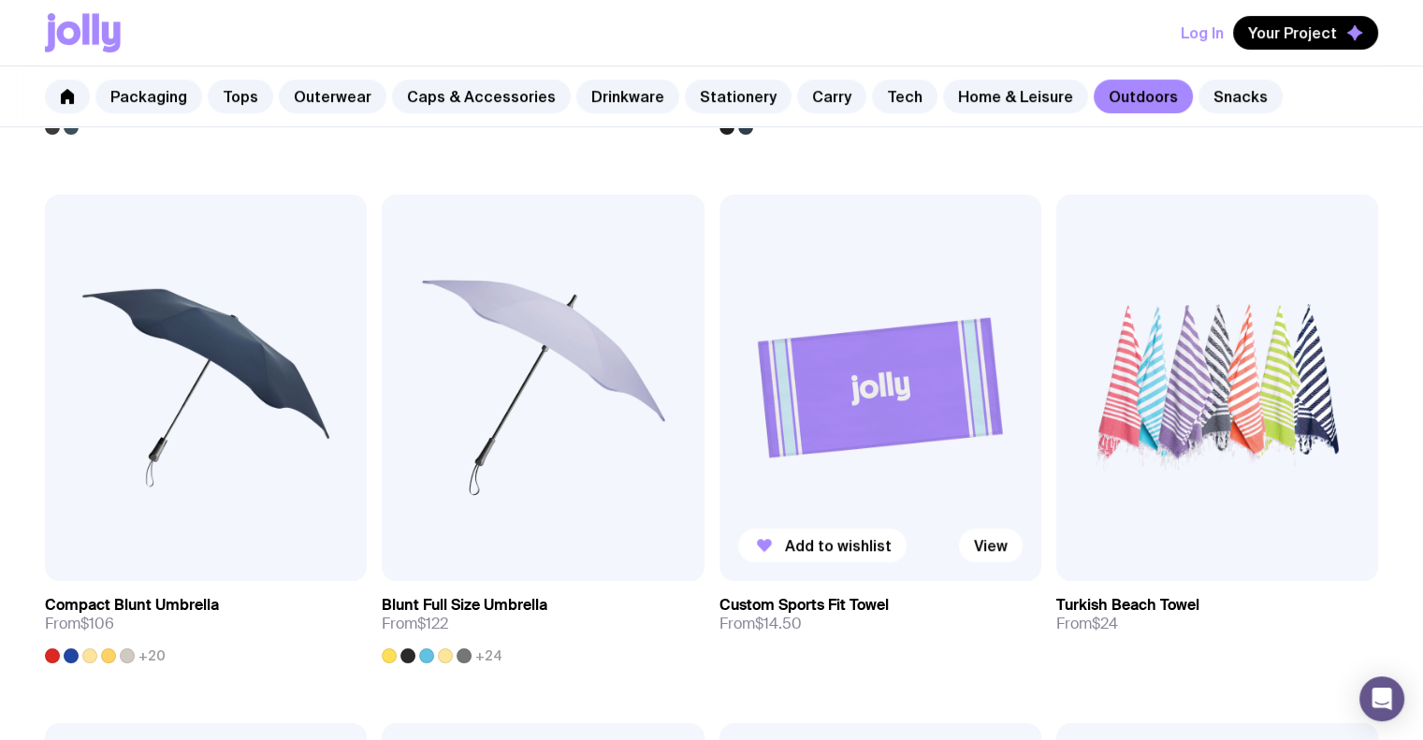
click at [883, 389] on img at bounding box center [881, 388] width 322 height 387
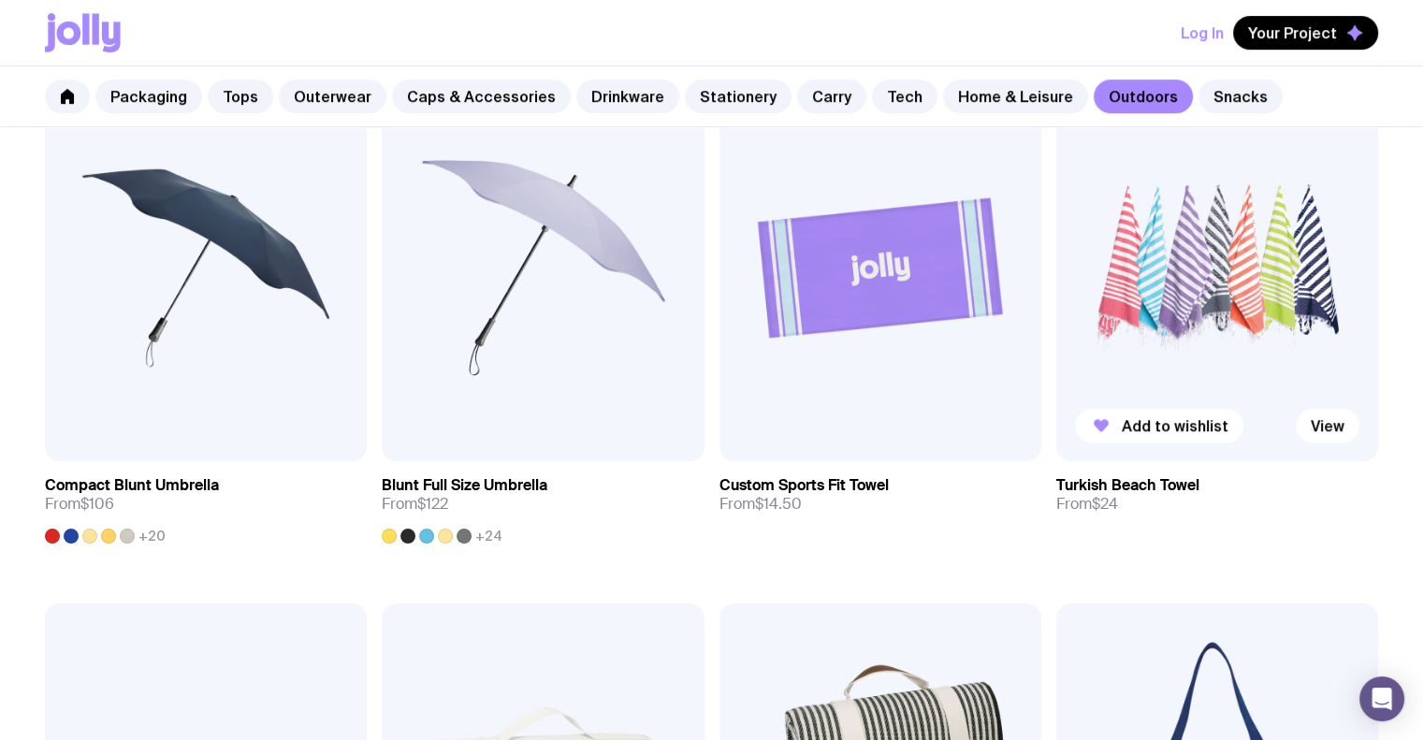
scroll to position [812, 0]
